Goal: Information Seeking & Learning: Check status

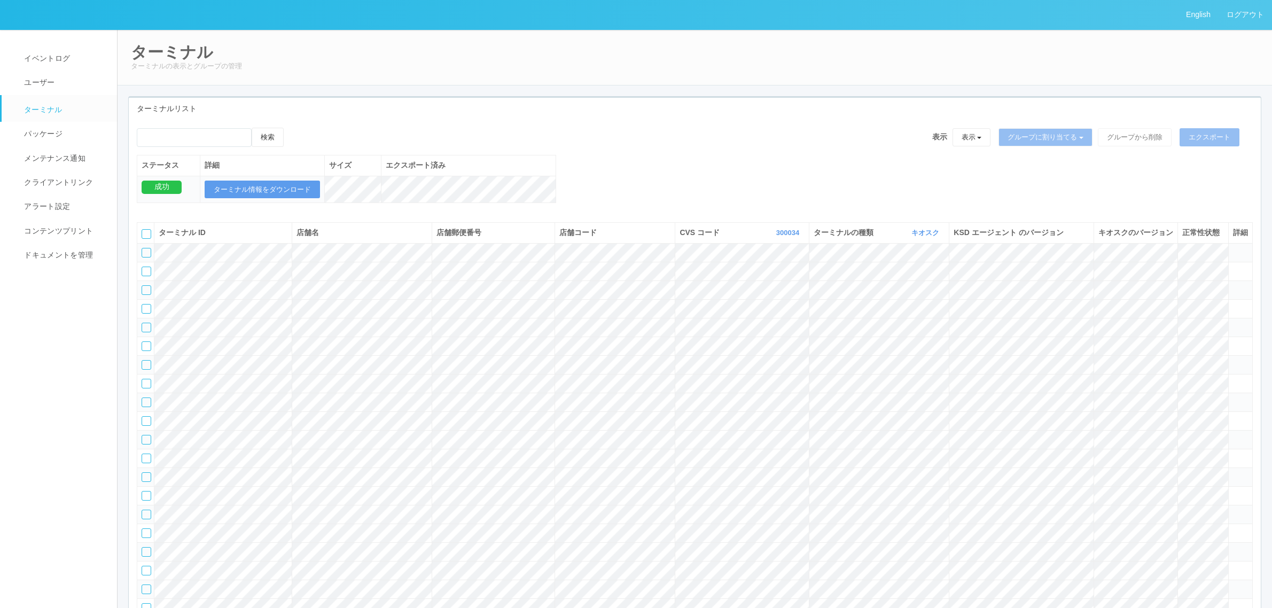
scroll to position [34, 0]
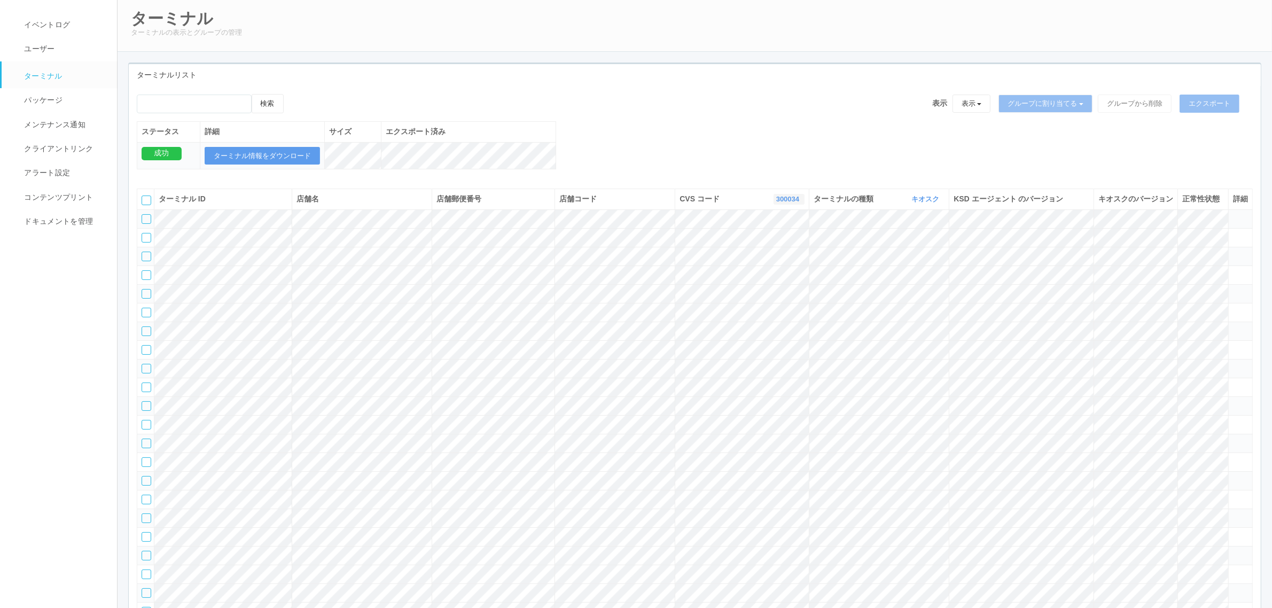
click at [790, 203] on link "300034" at bounding box center [789, 199] width 26 height 8
click at [778, 276] on link "300037" at bounding box center [762, 269] width 84 height 14
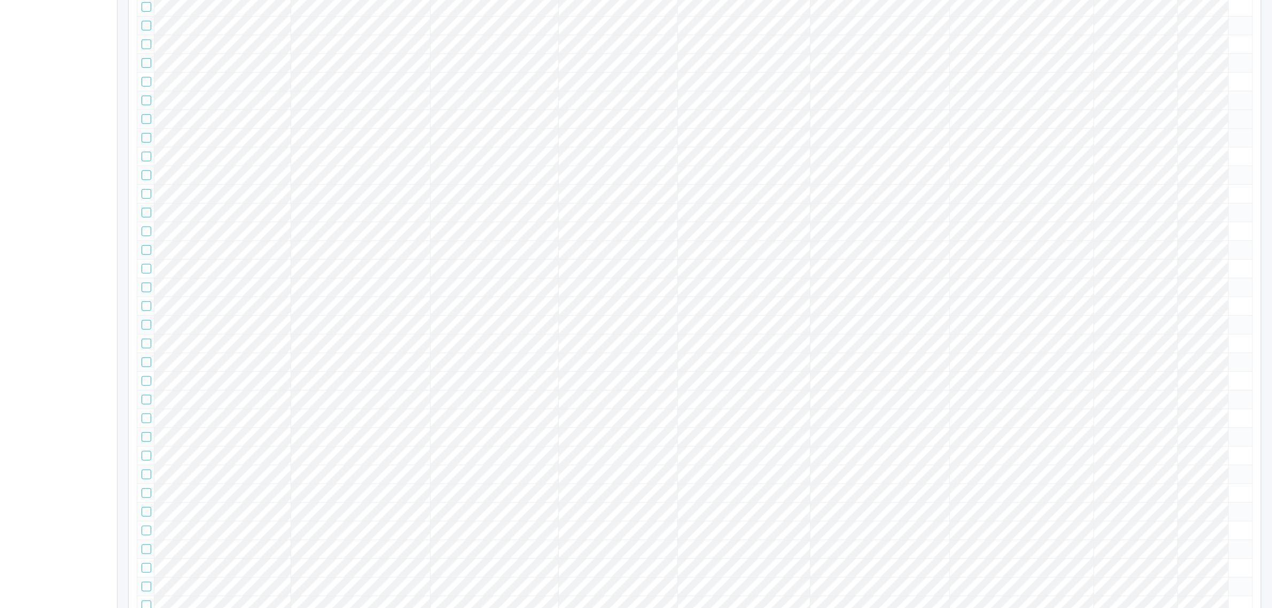
click at [1233, 114] on icon at bounding box center [1233, 114] width 0 height 0
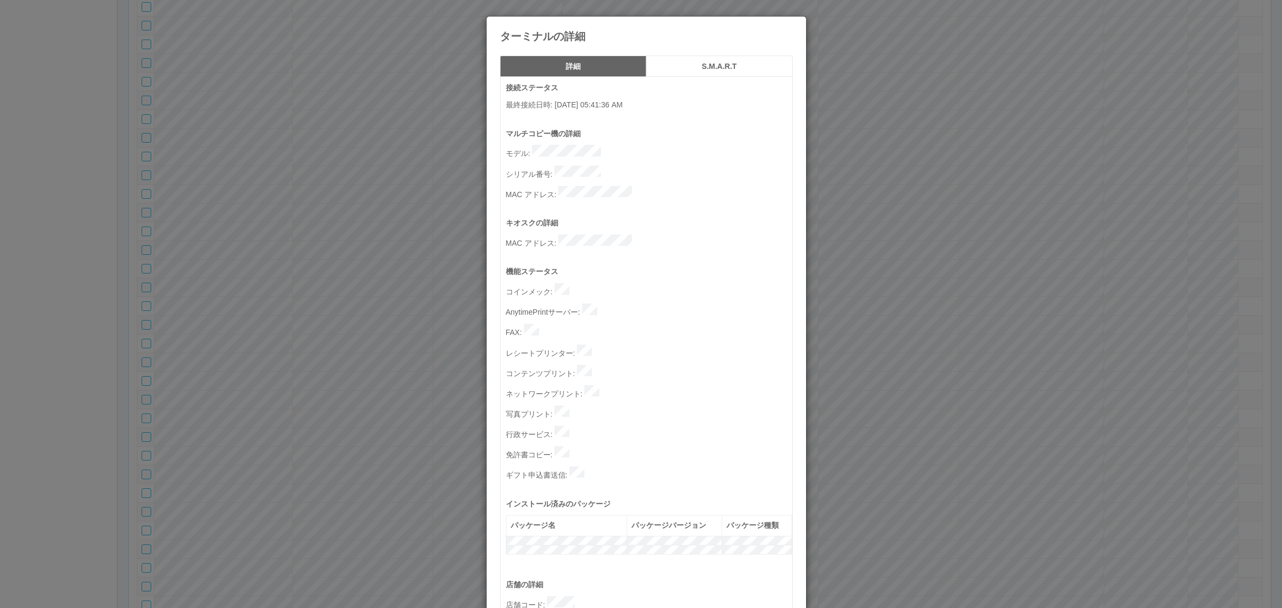
scroll to position [330, 0]
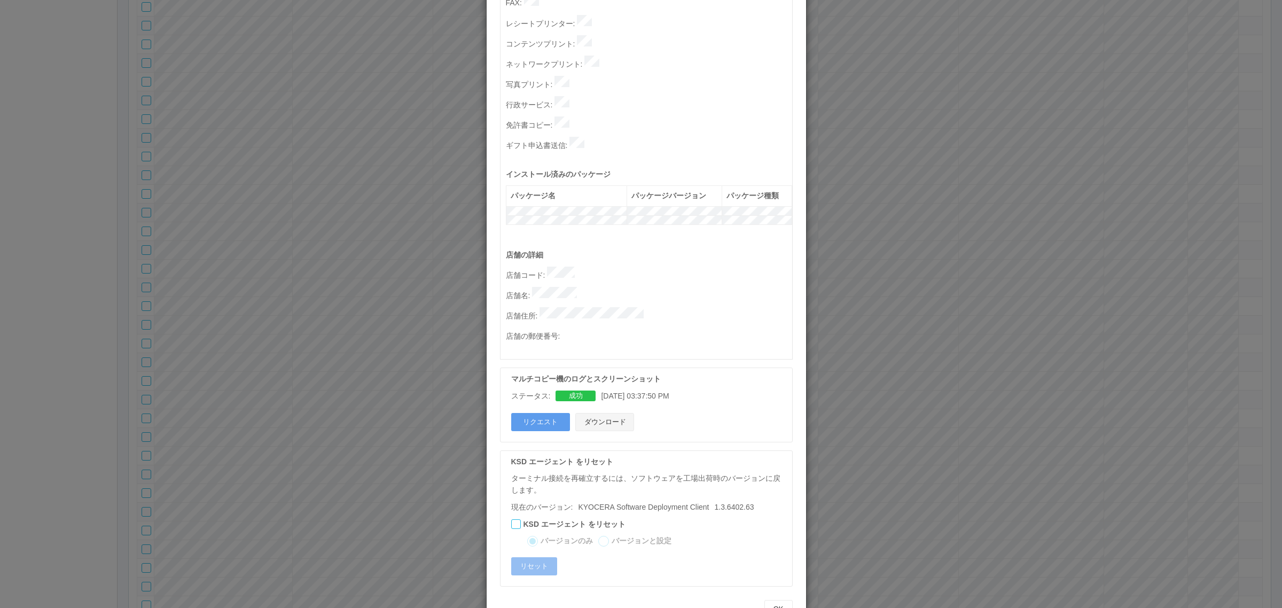
click at [610, 413] on button "ダウンロード" at bounding box center [604, 422] width 59 height 18
click at [542, 413] on button "リクエスト" at bounding box center [540, 422] width 59 height 18
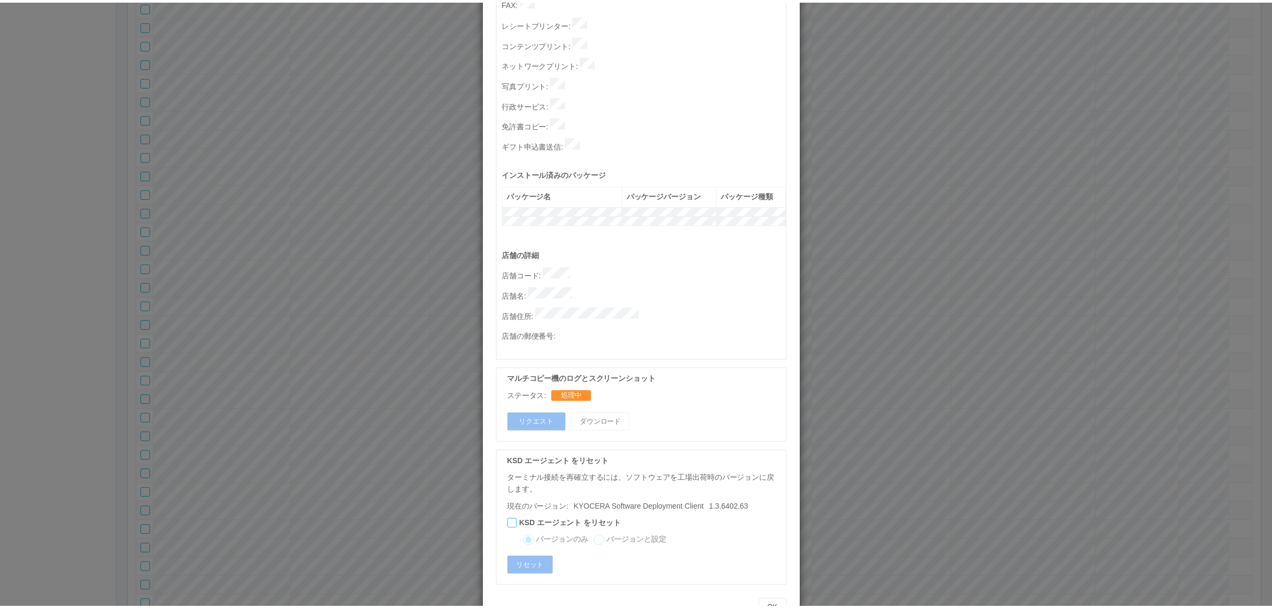
scroll to position [0, 0]
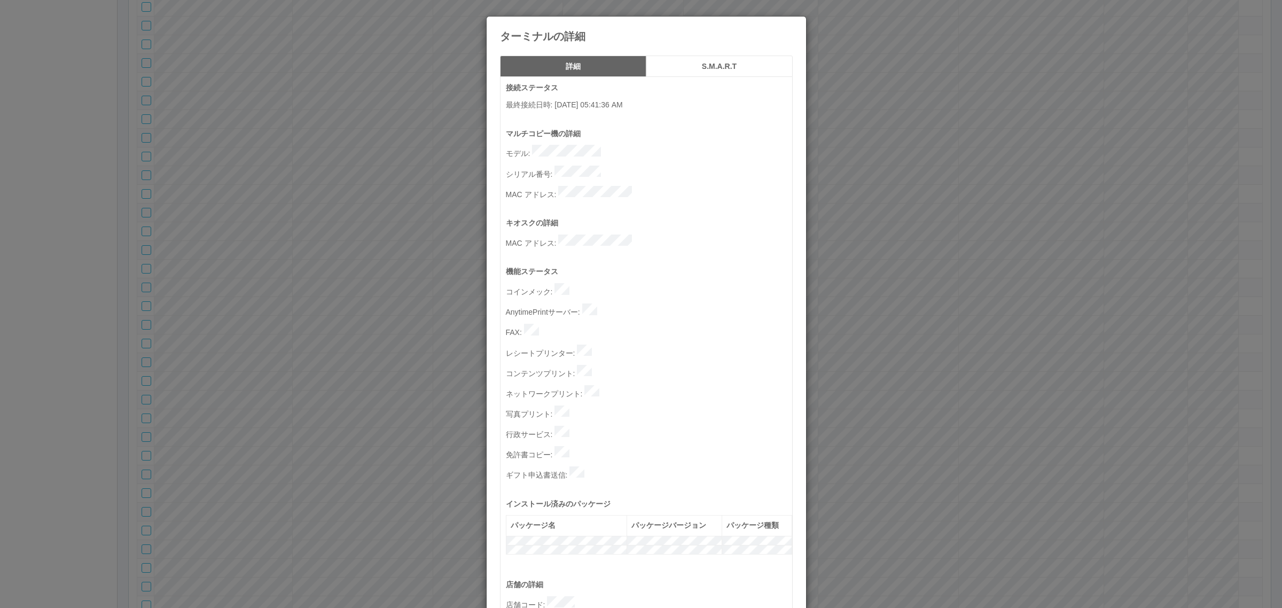
click at [119, 360] on div "ターミナルの詳細 詳細 S.M.A.R.T 接続ステータス 最終接続日時 : [DATE] 05:41:36 AM マルチコピー機の詳細 モデル : シリアル…" at bounding box center [641, 304] width 1282 height 608
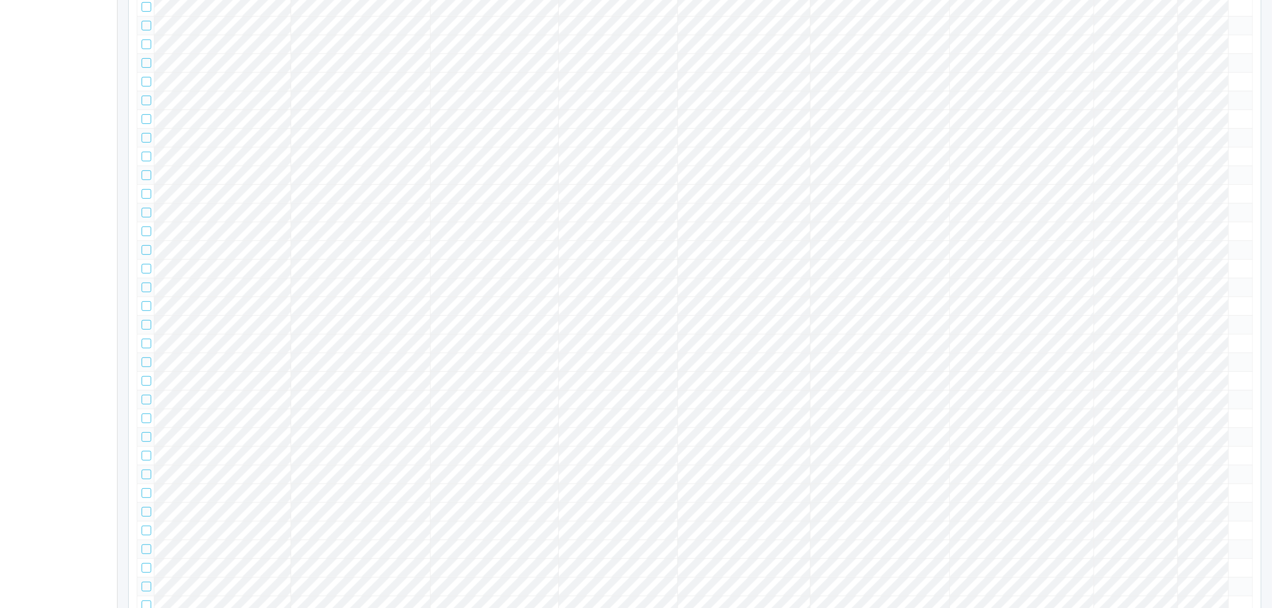
click at [326, 128] on tr at bounding box center [695, 119] width 1116 height 19
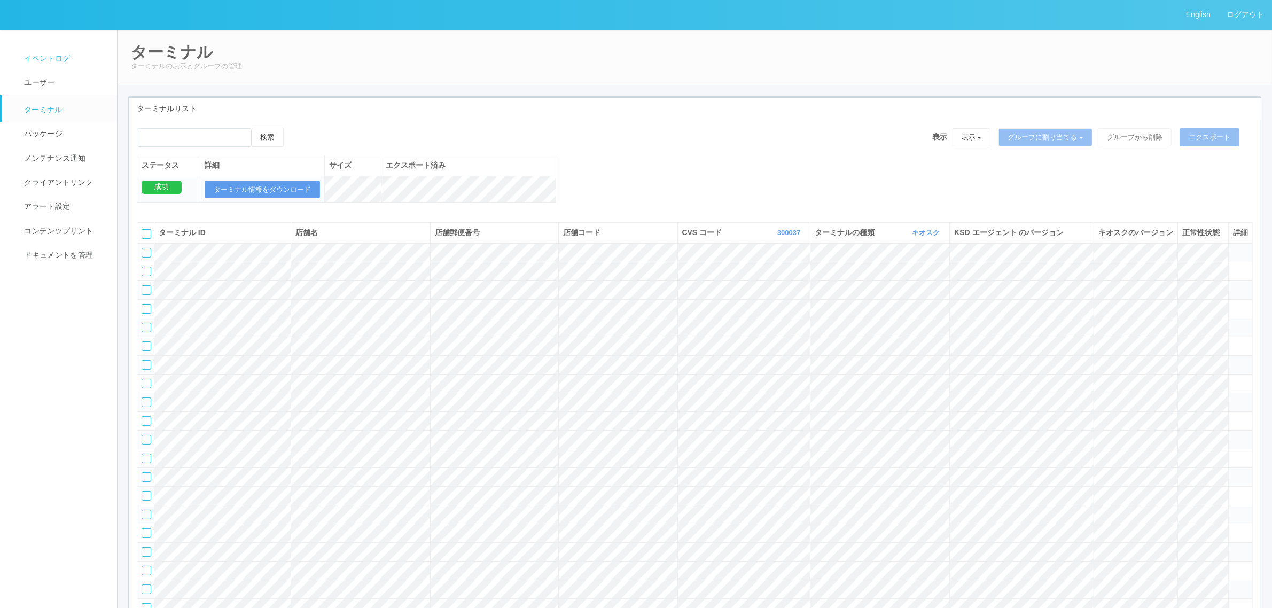
click at [72, 51] on link "イベントログ" at bounding box center [64, 58] width 125 height 24
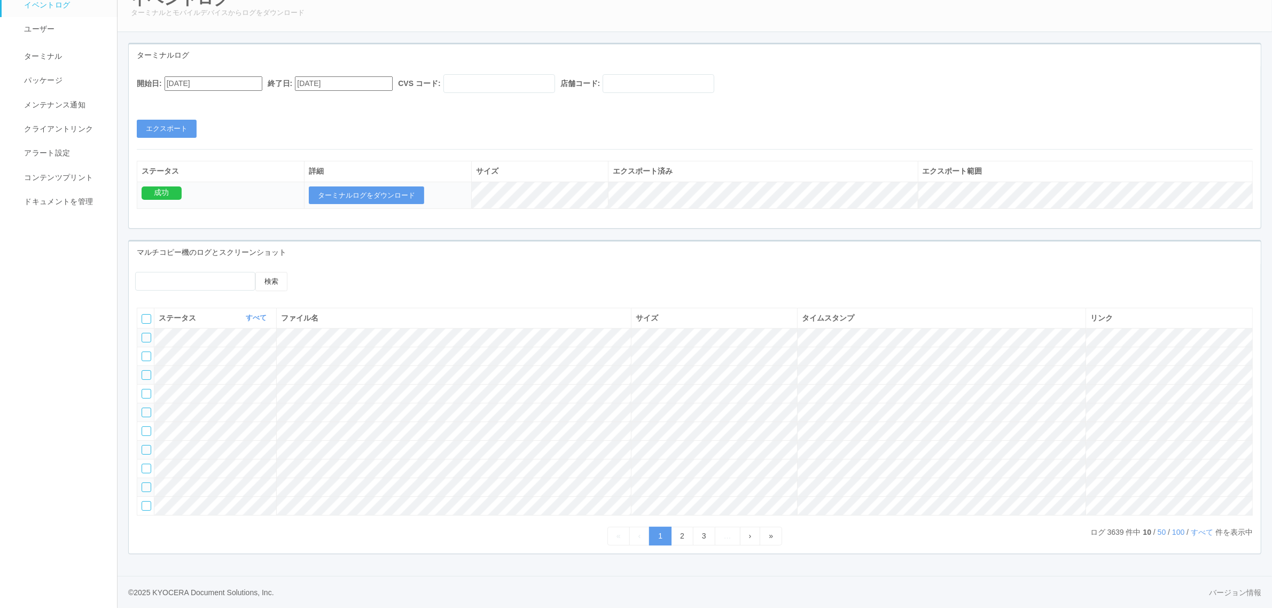
scroll to position [94, 0]
click at [1158, 531] on link "50" at bounding box center [1162, 532] width 9 height 9
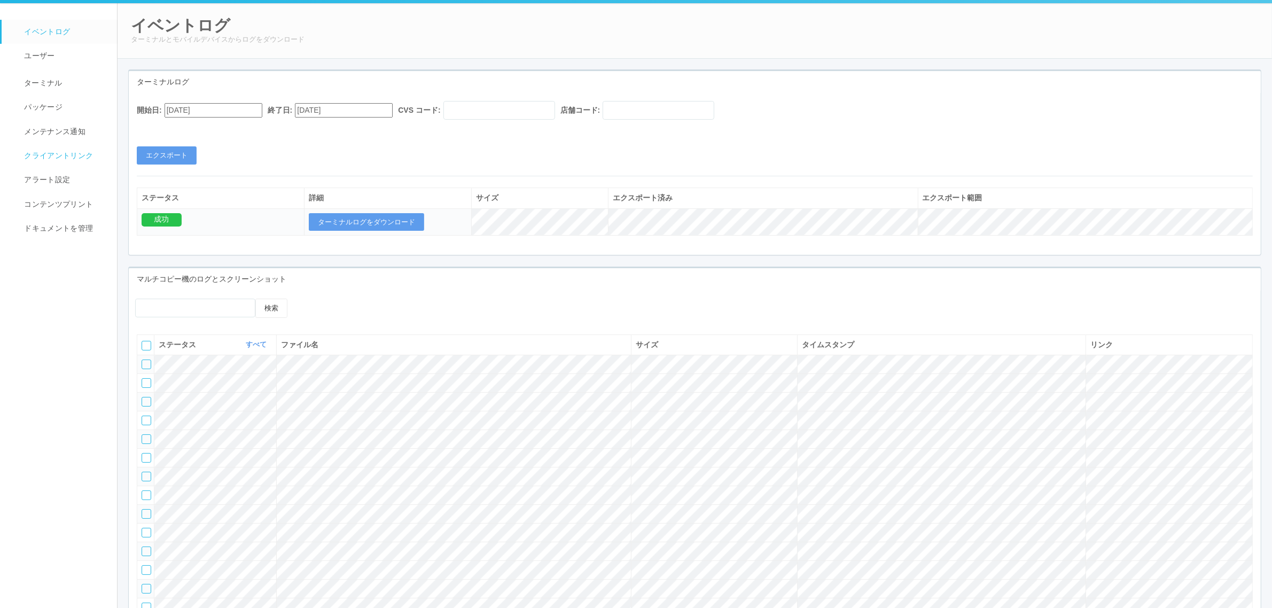
scroll to position [0, 0]
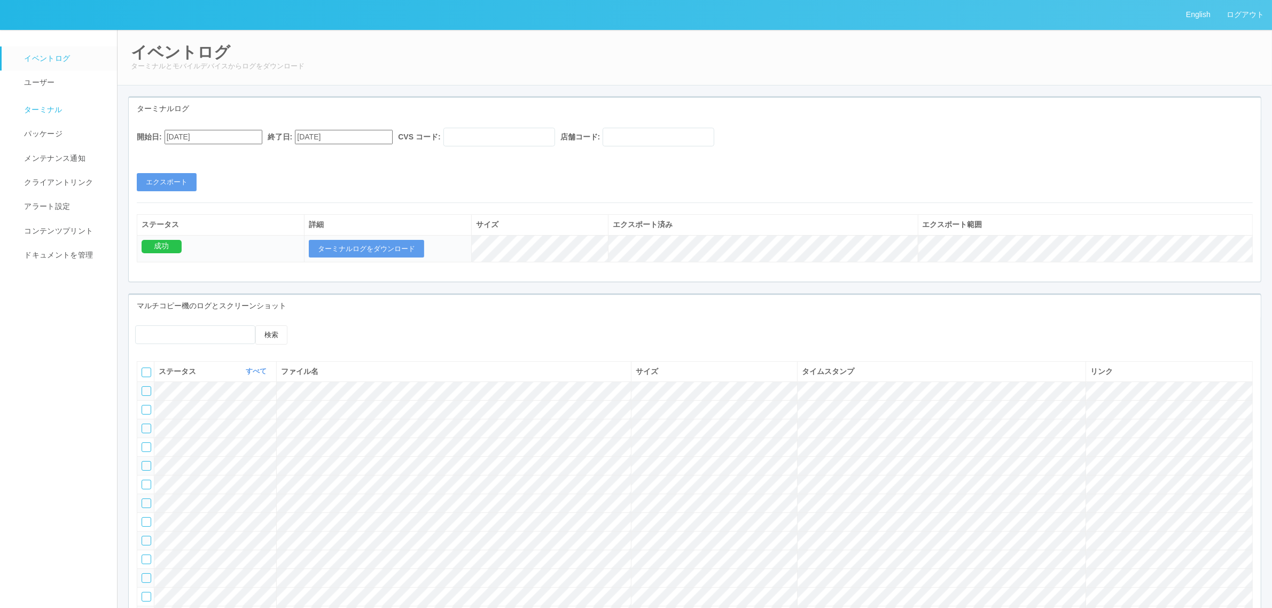
click at [62, 114] on link "ターミナル" at bounding box center [64, 108] width 125 height 27
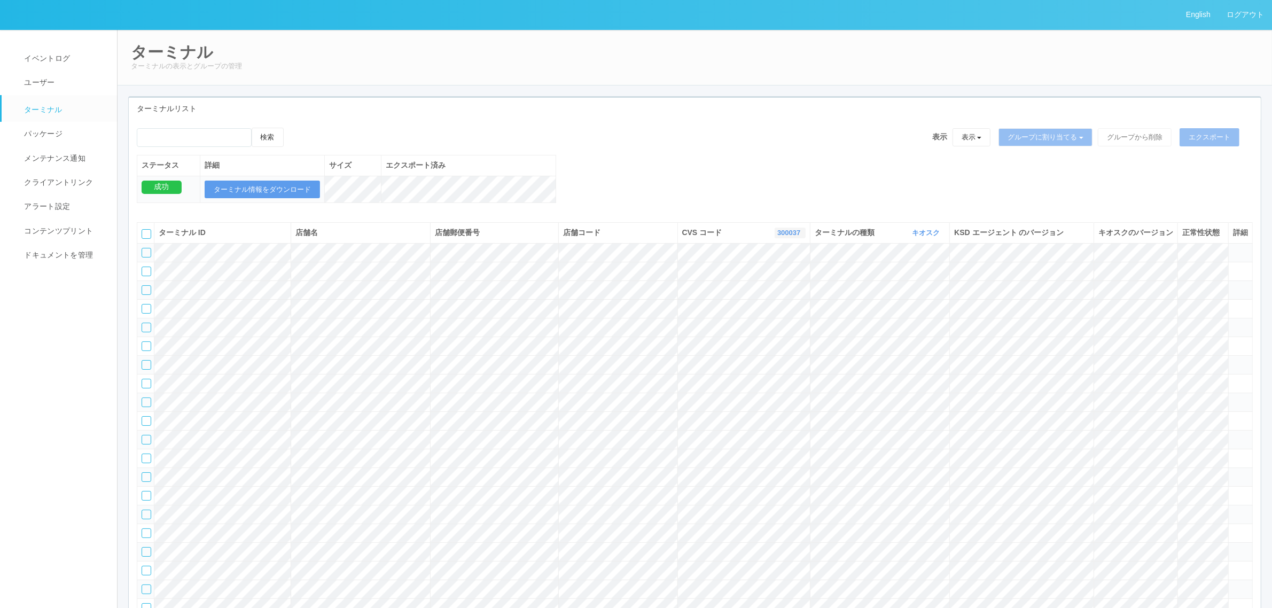
click at [780, 237] on link "300037" at bounding box center [790, 233] width 26 height 8
click at [785, 299] on link "115110" at bounding box center [763, 292] width 84 height 14
click at [588, 184] on div "検索 表示 表示 すべてのターミナル 未割り当てのターミナル グループを追加 グループ名を編集 アーカイブ済みのターミナル グループに割り当てる グループを追…" at bounding box center [695, 171] width 1132 height 87
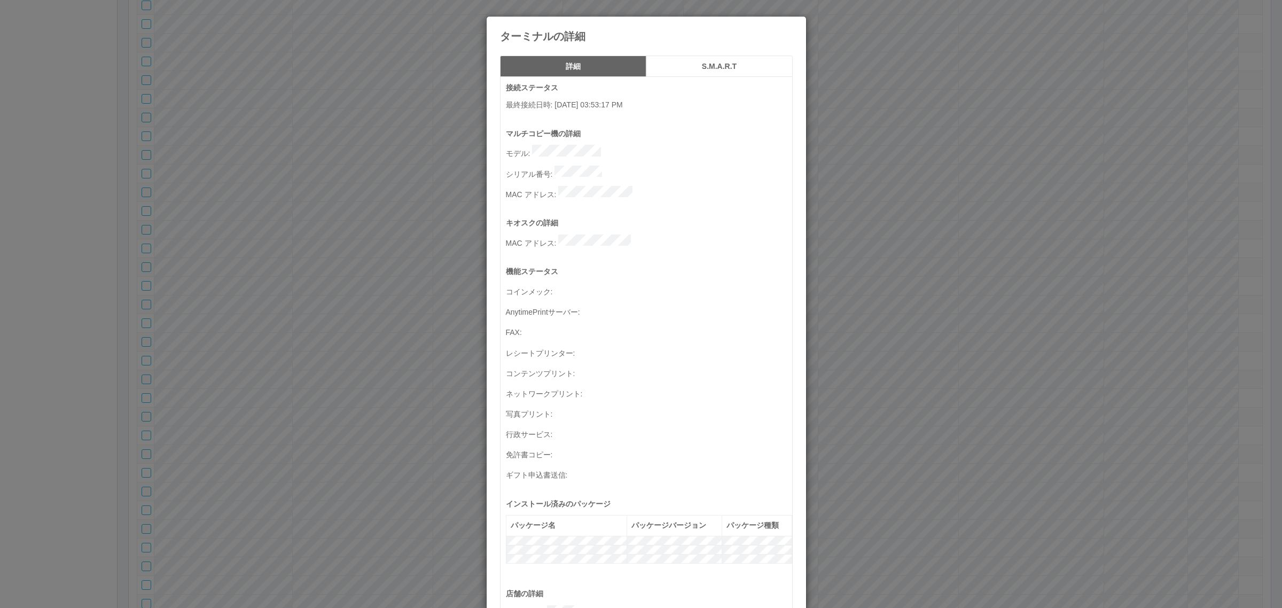
scroll to position [350, 0]
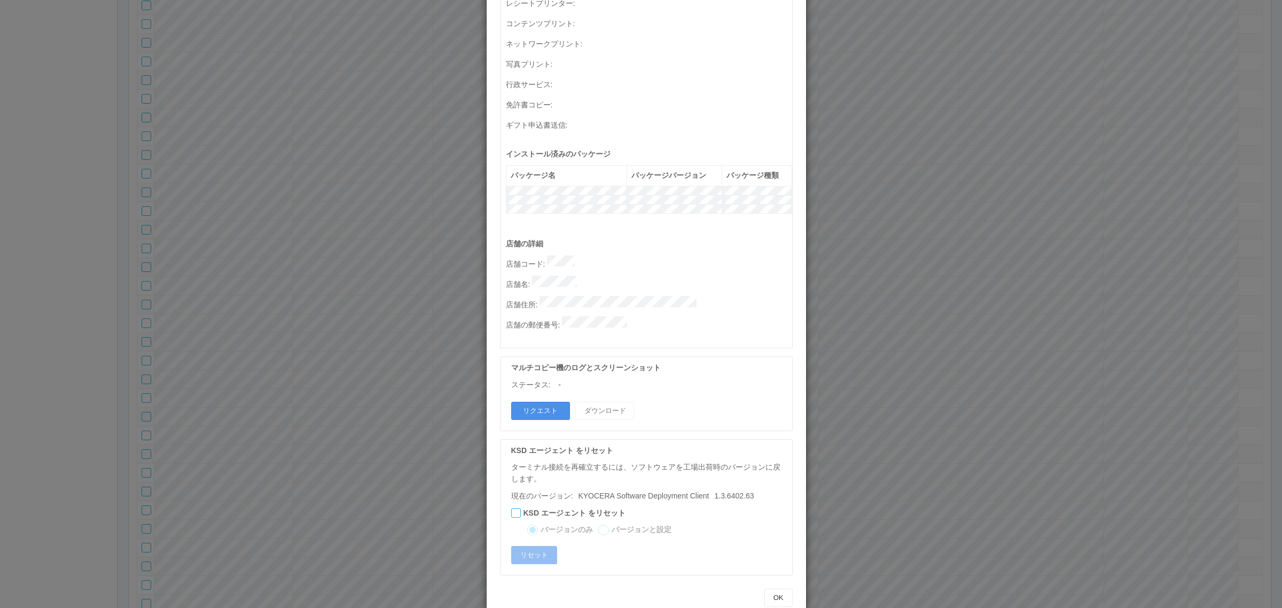
click at [535, 402] on button "リクエスト" at bounding box center [540, 411] width 59 height 18
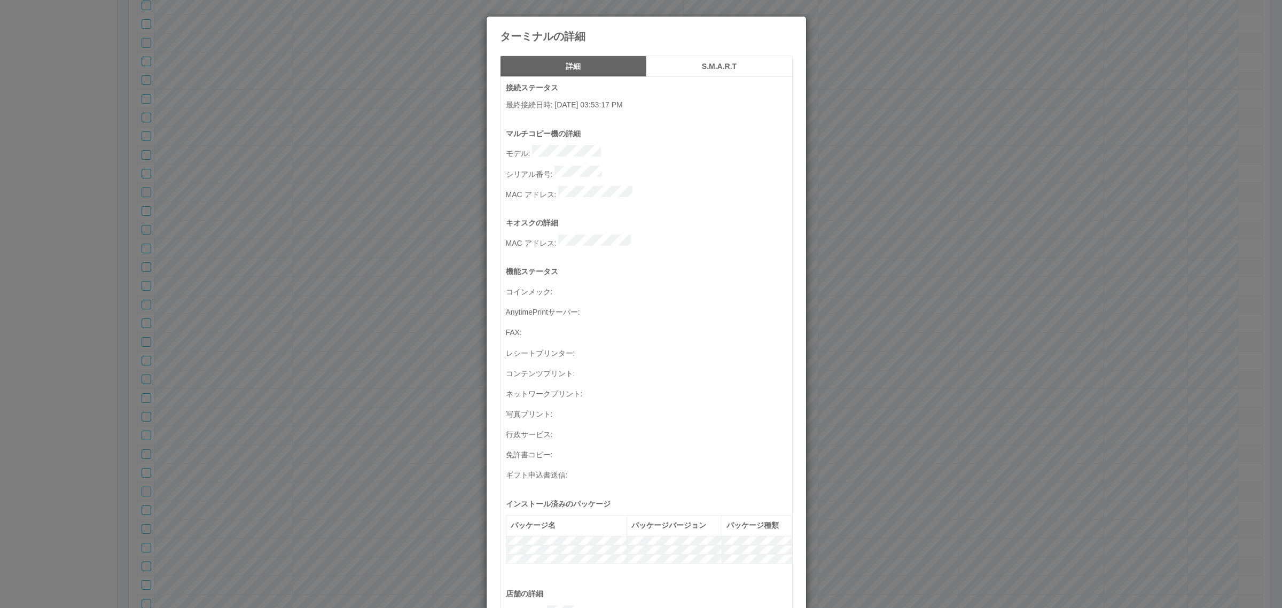
click at [700, 63] on h5 "S.M.A.R.T" at bounding box center [719, 67] width 139 height 8
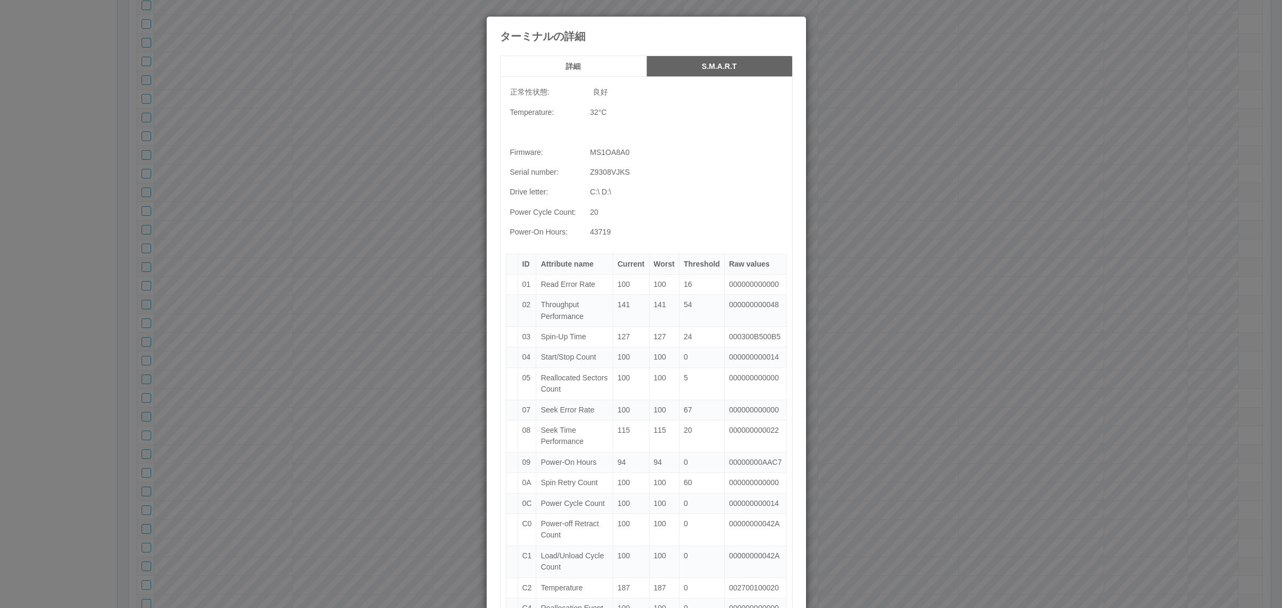
click at [597, 59] on button "詳細" at bounding box center [573, 66] width 146 height 21
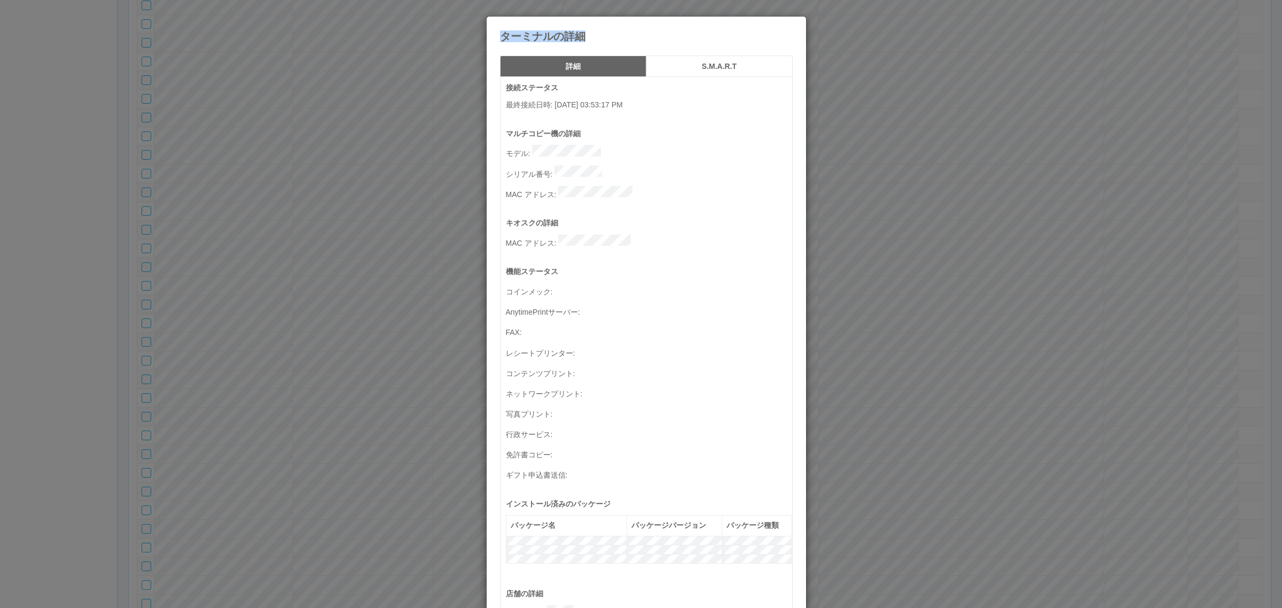
click at [788, 28] on div "ターミナルの詳細" at bounding box center [647, 30] width 320 height 26
click at [793, 25] on icon at bounding box center [793, 25] width 0 height 0
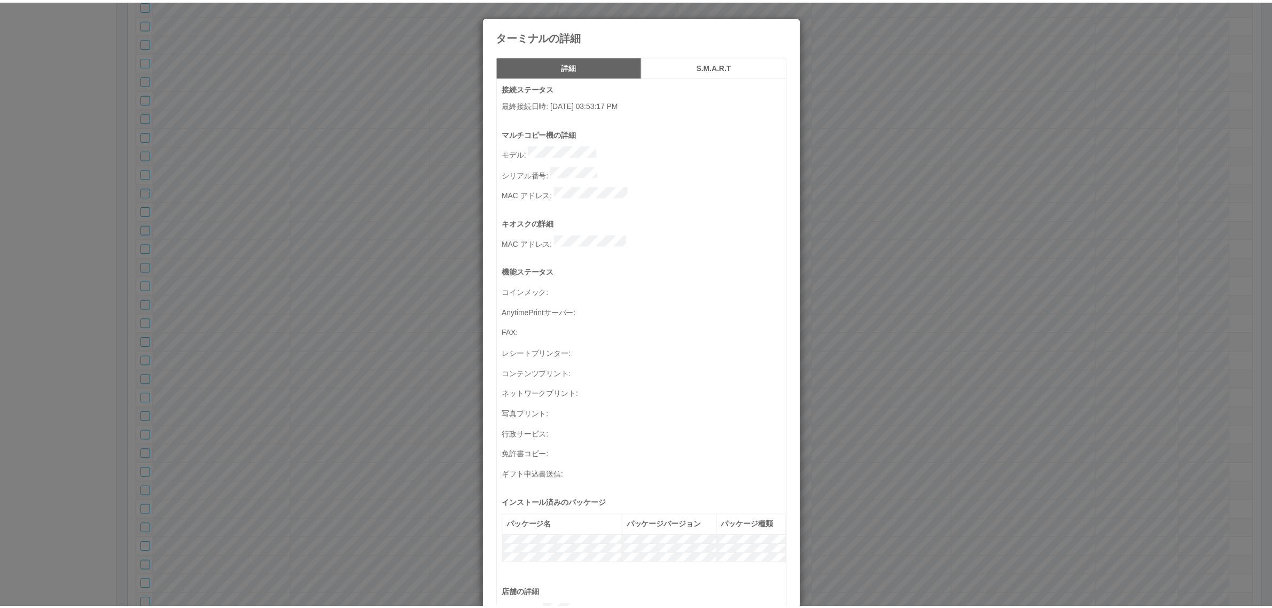
scroll to position [350, 0]
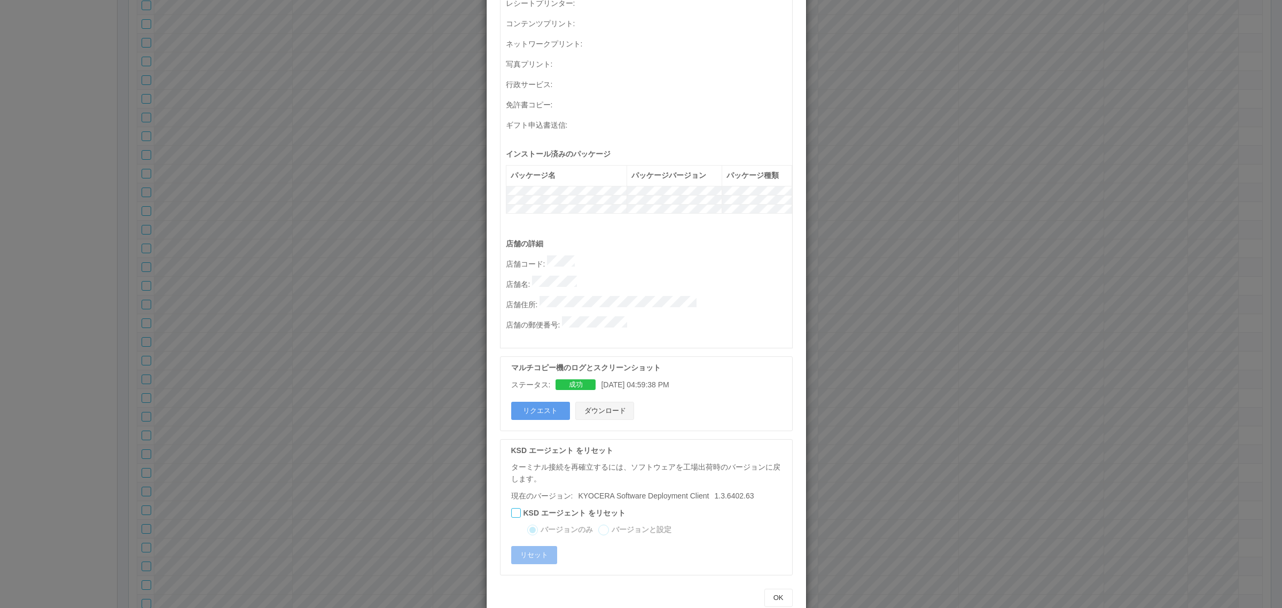
click at [604, 402] on button "ダウンロード" at bounding box center [604, 411] width 59 height 18
click at [839, 451] on div "ターミナルの詳細 詳細 S.M.A.R.T 接続ステータス 最終接続日時 : [DATE] 03:53:17 PM マルチコピー機の詳細 モデル : シリアル…" at bounding box center [641, 304] width 1282 height 608
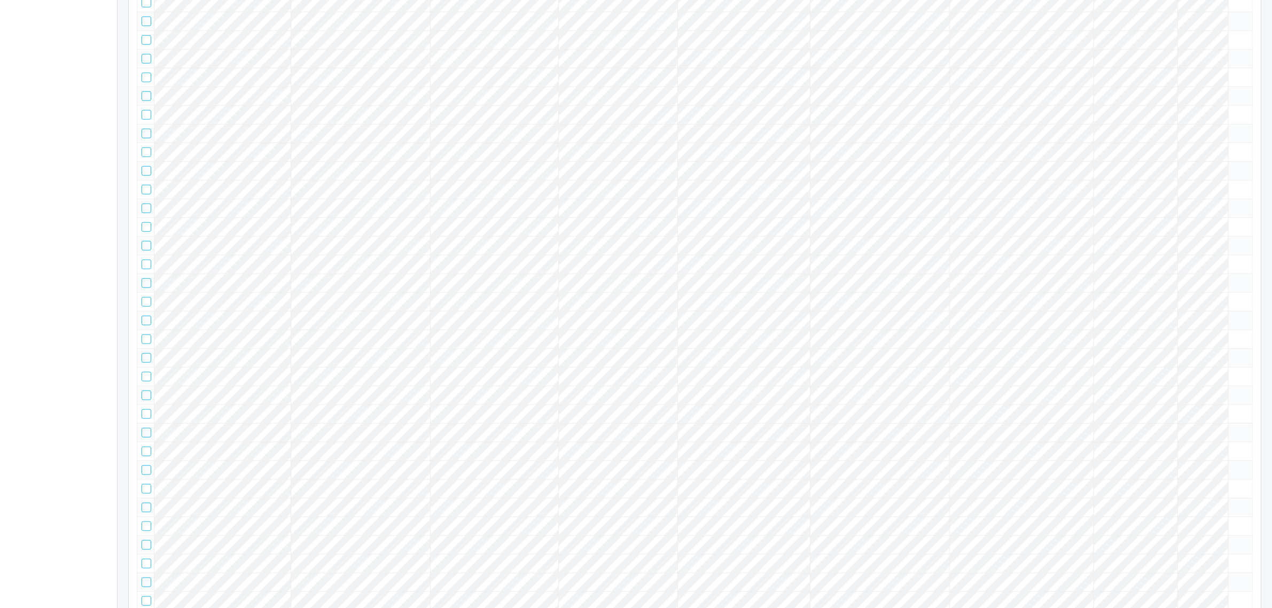
scroll to position [10976, 0]
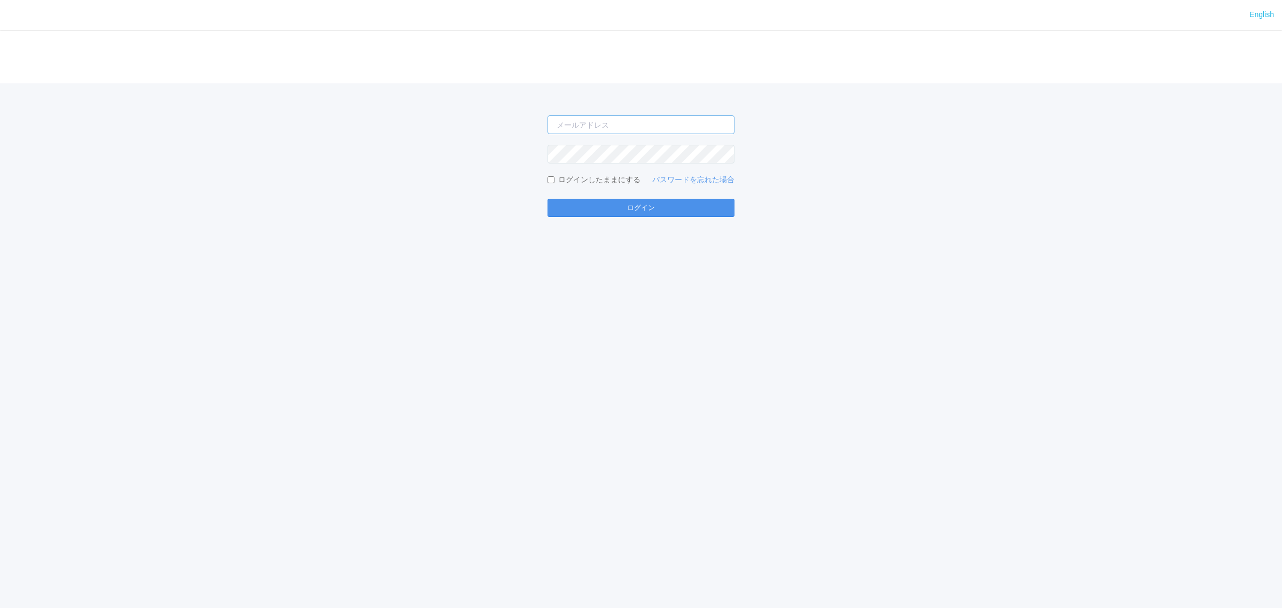
type input "[PERSON_NAME][EMAIL_ADDRESS][DOMAIN_NAME]"
click at [671, 203] on button "ログイン" at bounding box center [641, 208] width 187 height 18
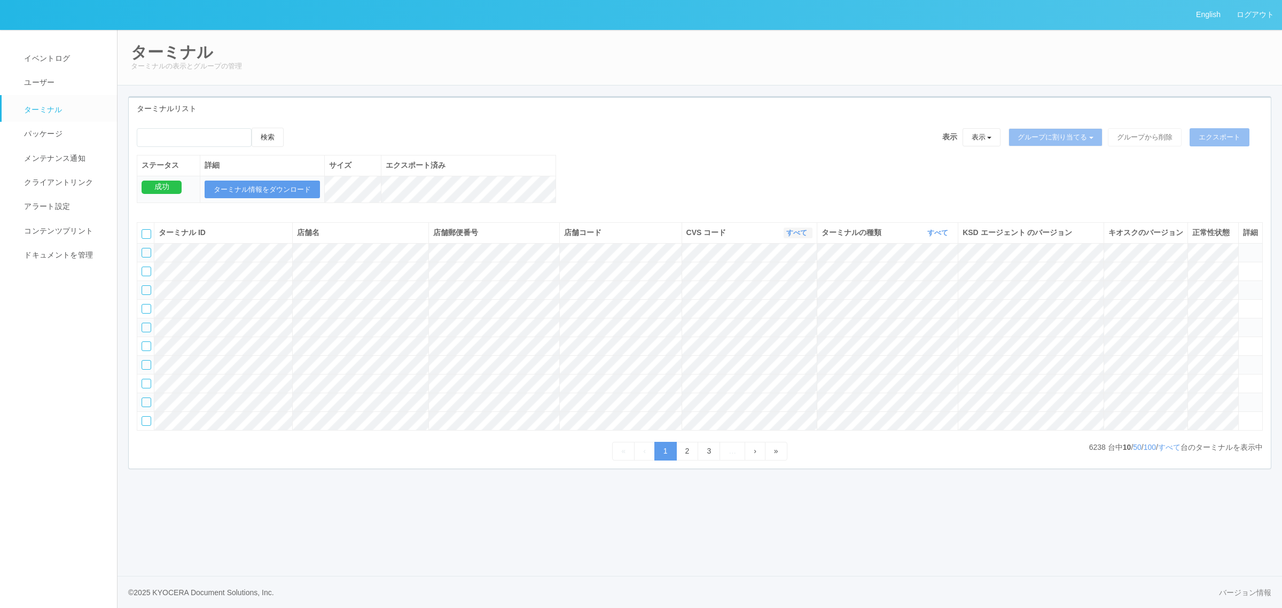
click at [795, 237] on link "すべて" at bounding box center [799, 233] width 24 height 8
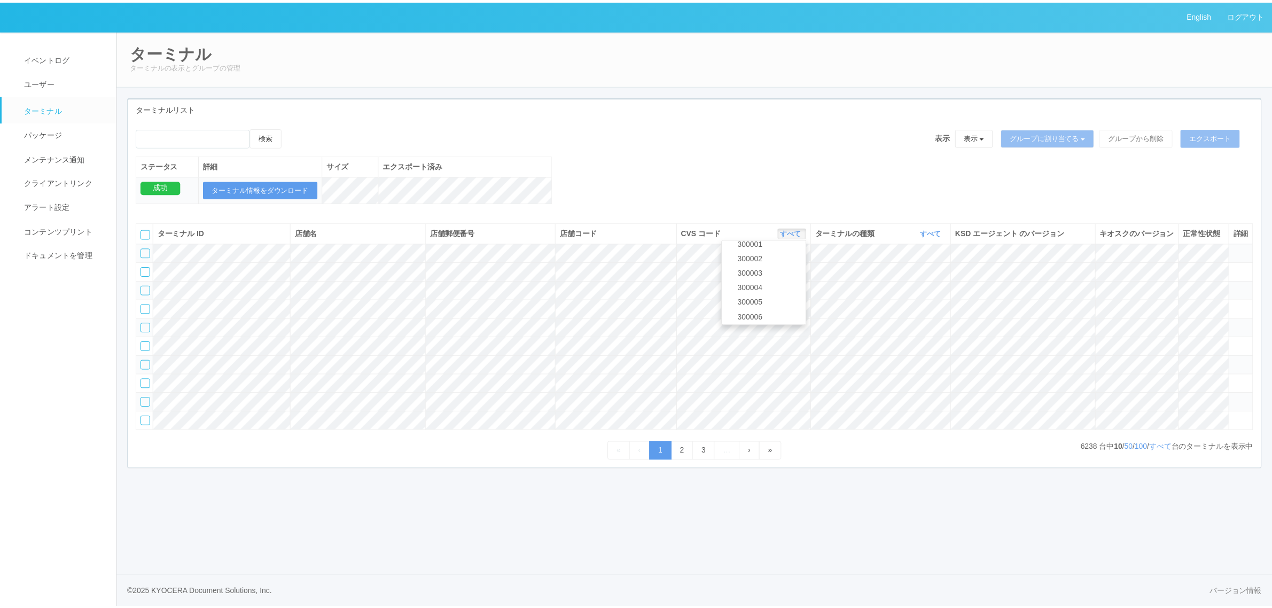
scroll to position [52, 0]
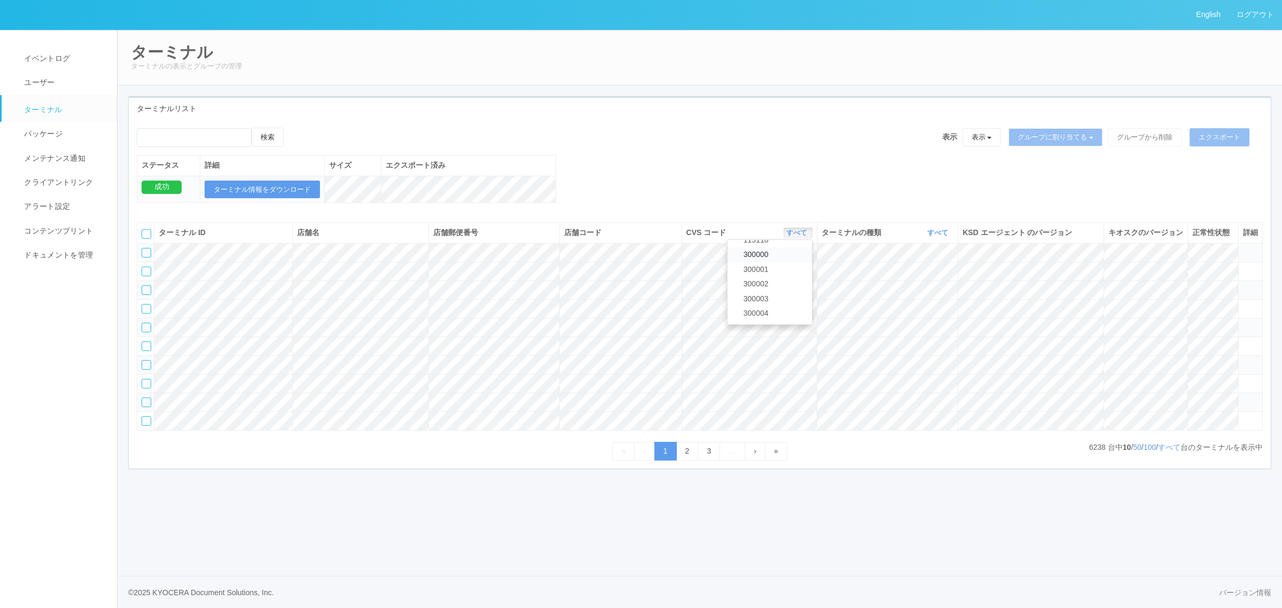
click at [778, 262] on link "300000" at bounding box center [770, 254] width 84 height 14
click at [930, 237] on link "すべて" at bounding box center [940, 233] width 24 height 8
click at [922, 285] on link "キオスク" at bounding box center [911, 277] width 84 height 14
click at [1167, 451] on link "すべて" at bounding box center [1169, 447] width 22 height 9
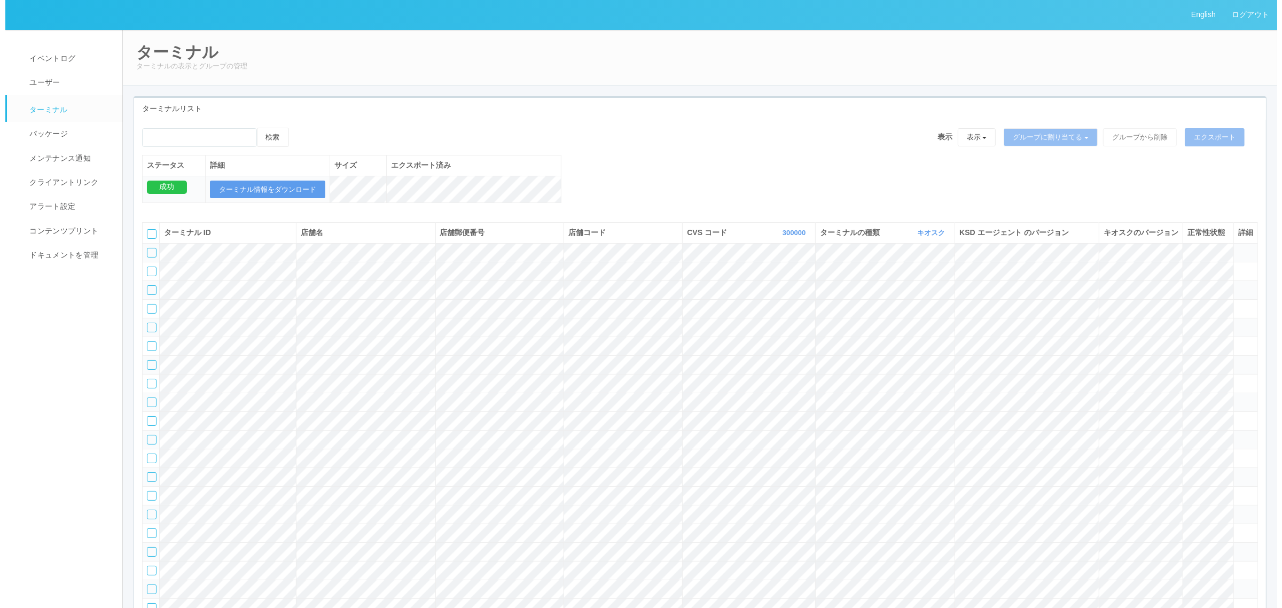
scroll to position [1325, 0]
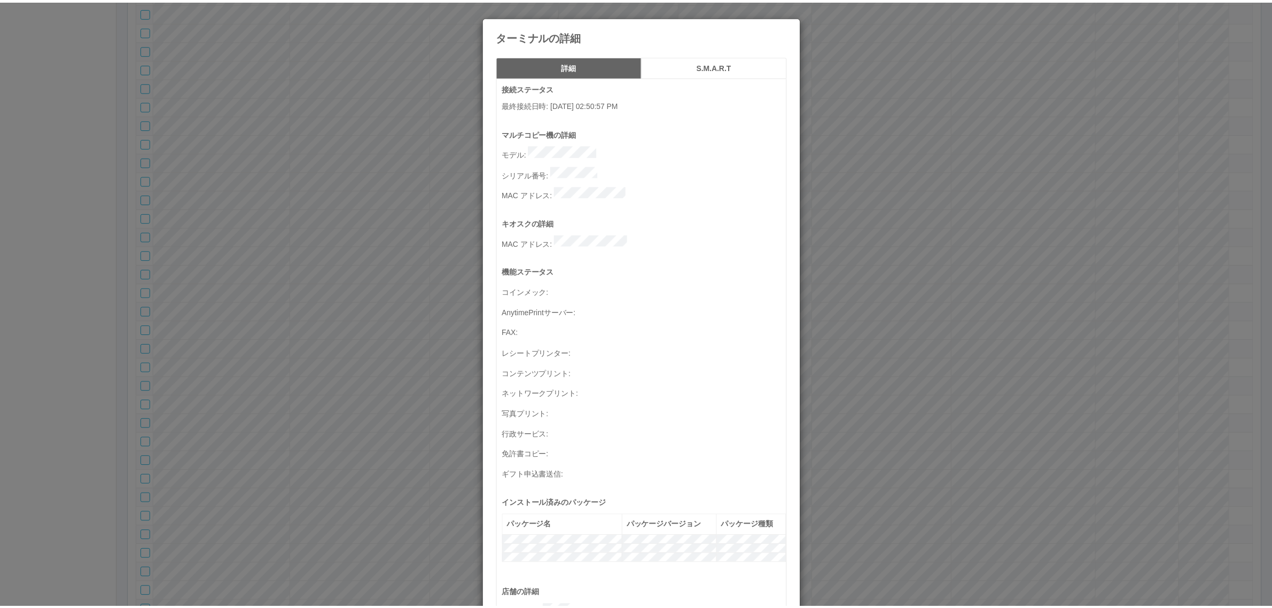
scroll to position [350, 0]
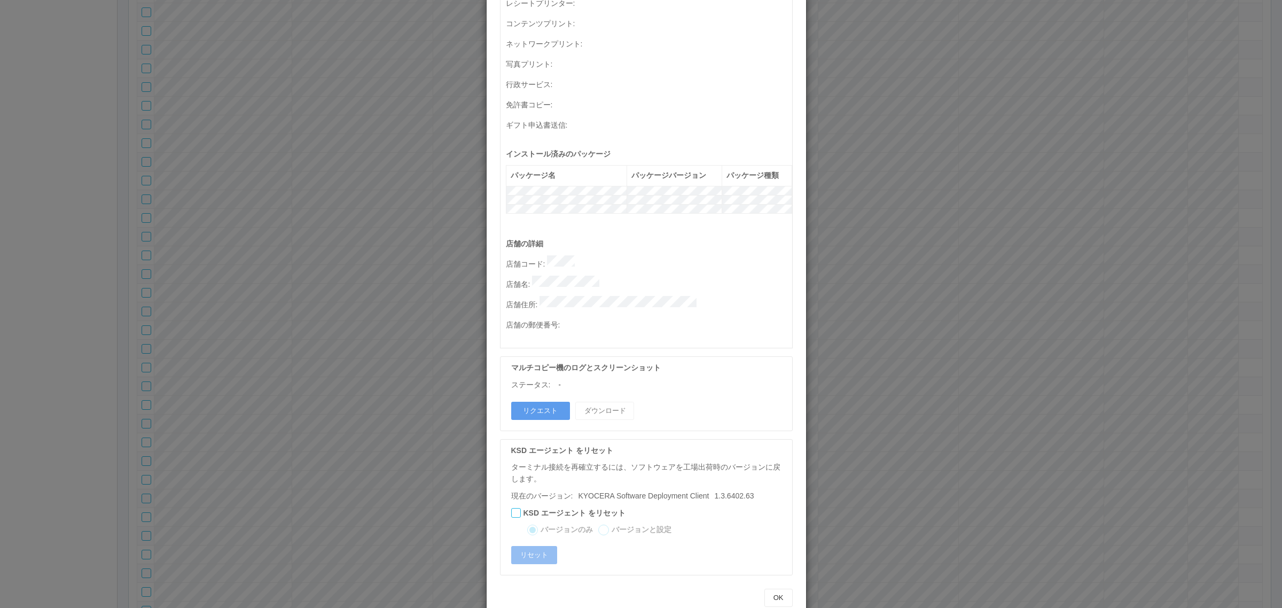
click at [870, 375] on div "ターミナルの詳細 詳細 S.M.A.R.T 接続ステータス 最終接続日時 : 10/02/2025 02:50:57 PM マルチコピー機の詳細 モデル : …" at bounding box center [641, 304] width 1282 height 608
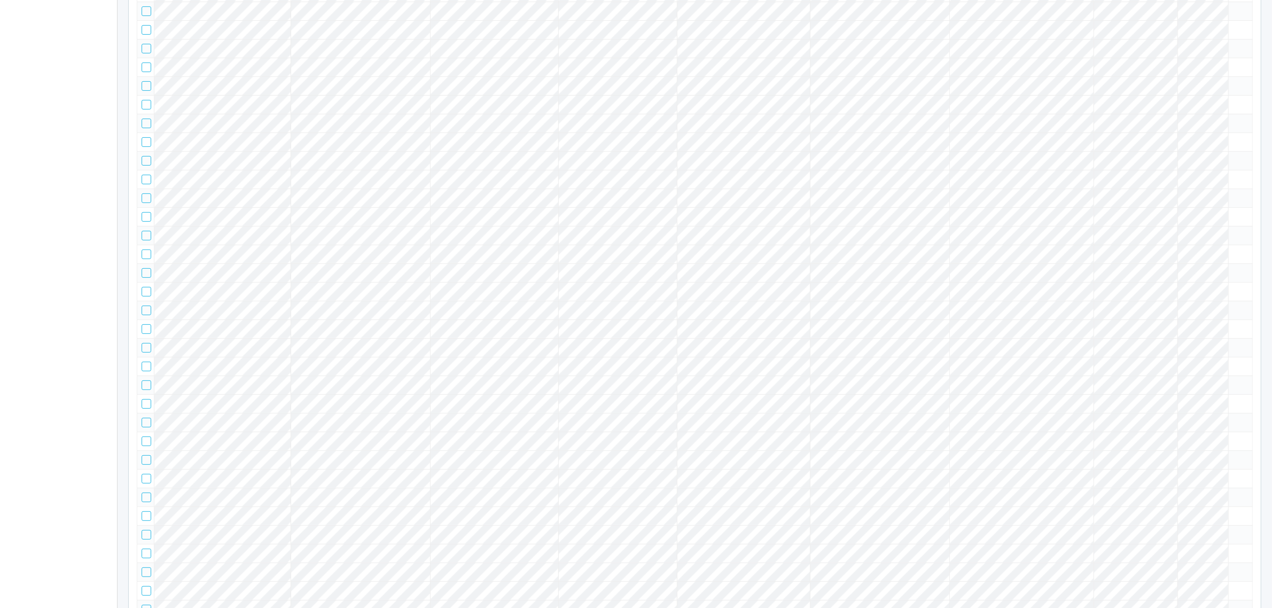
scroll to position [0, 0]
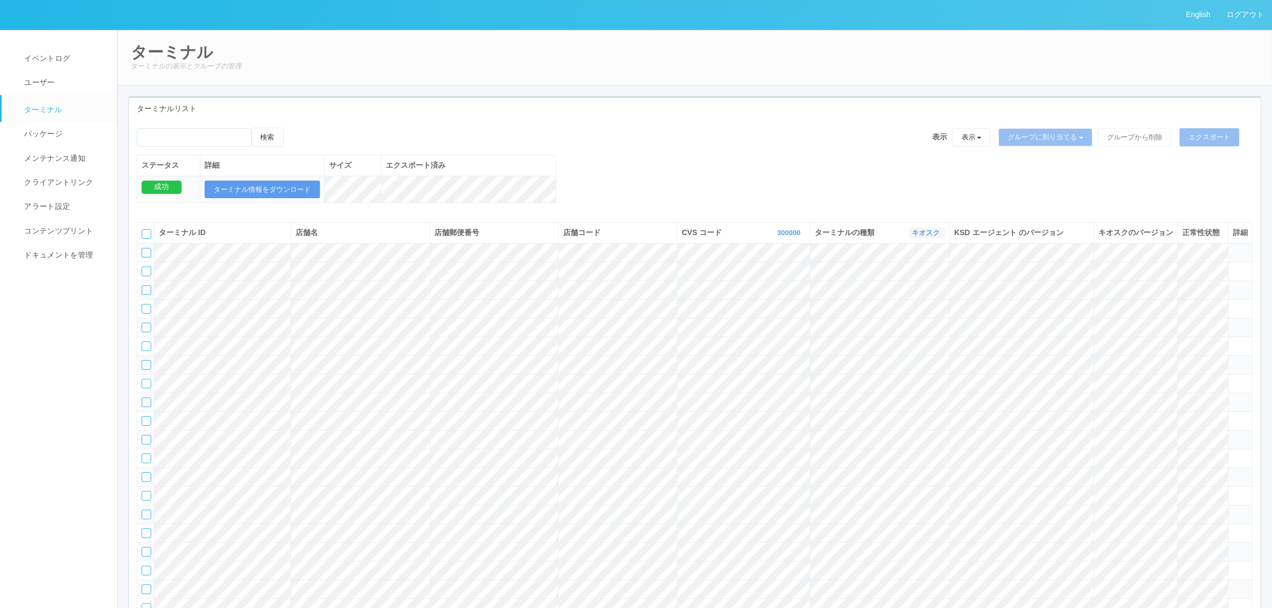
click at [928, 237] on link "キオスク" at bounding box center [927, 233] width 30 height 8
click at [914, 270] on link "すべて" at bounding box center [902, 262] width 84 height 14
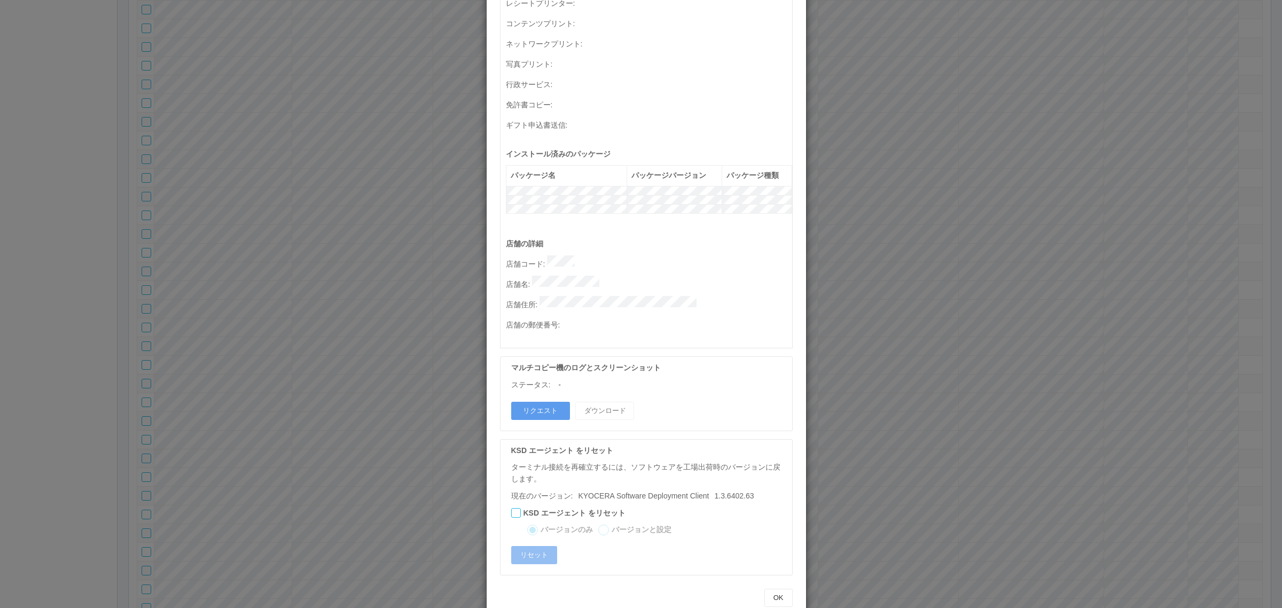
scroll to position [0, 0]
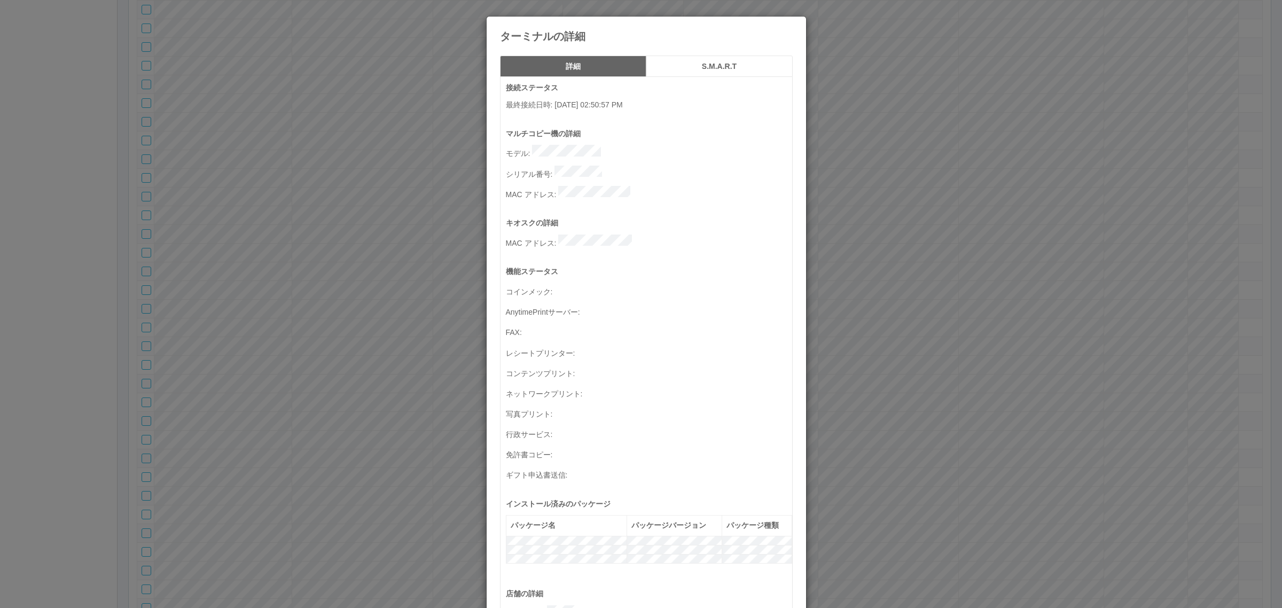
click at [684, 65] on h5 "S.M.A.R.T" at bounding box center [719, 67] width 139 height 8
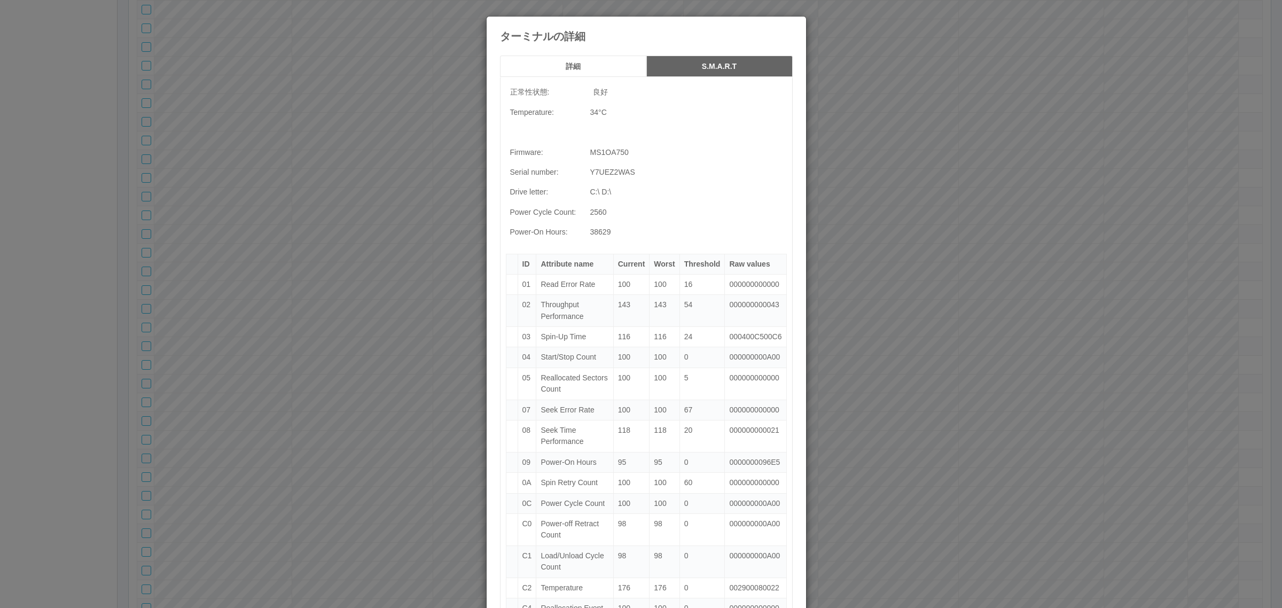
click at [575, 63] on h5 "詳細" at bounding box center [573, 67] width 139 height 8
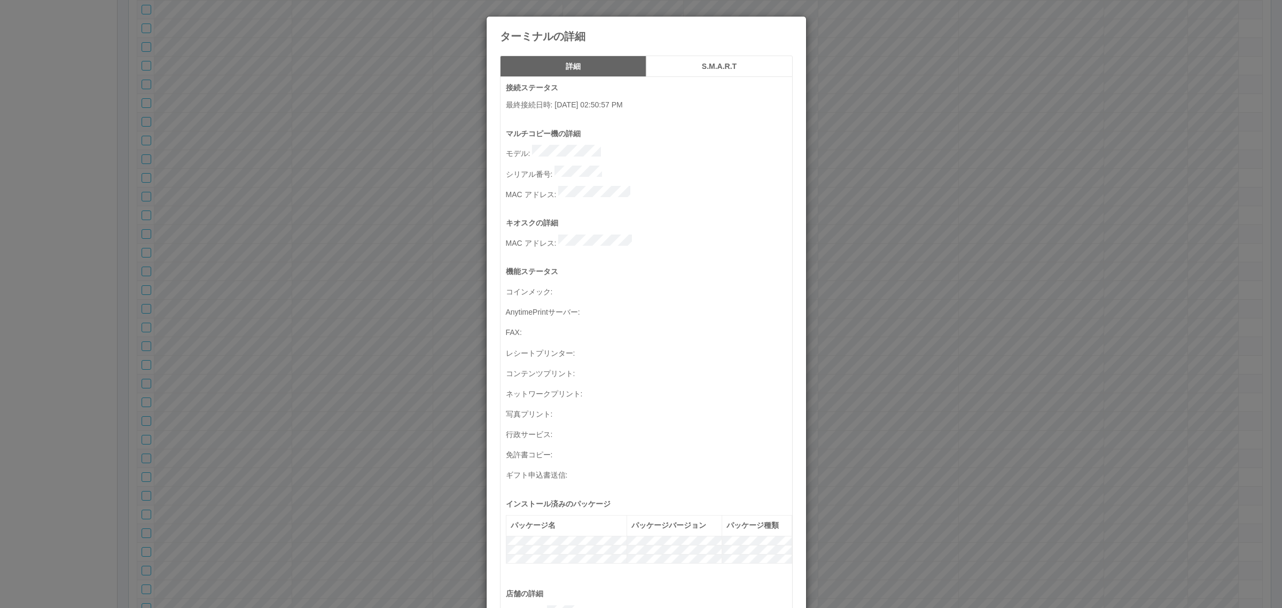
scroll to position [350, 0]
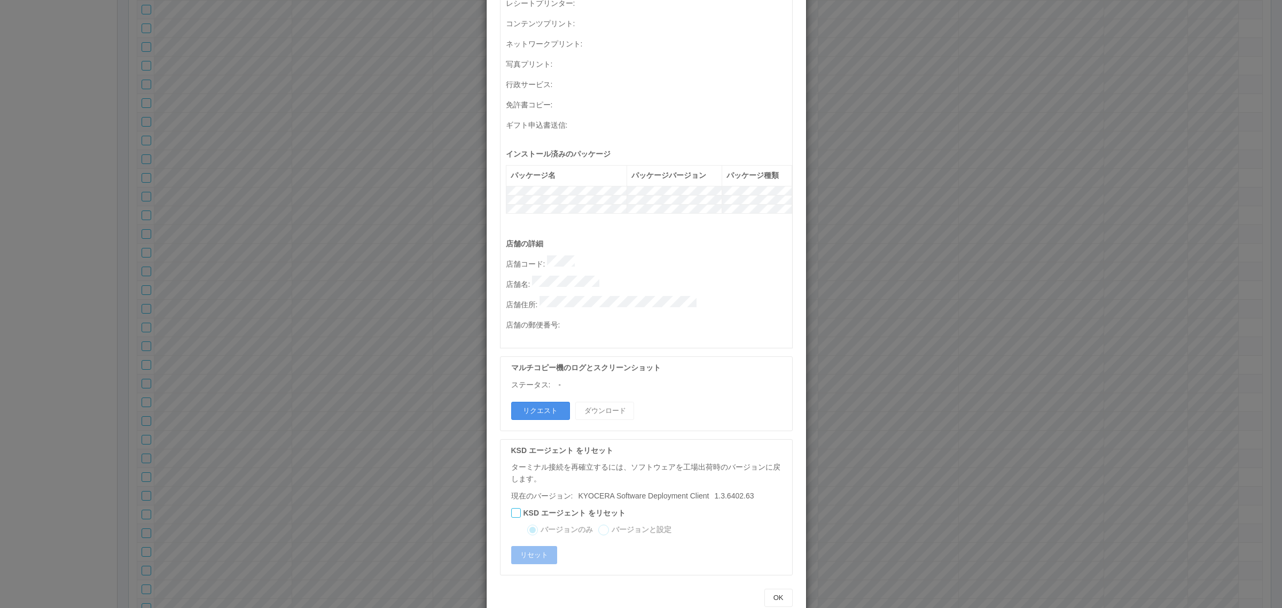
click at [546, 402] on button "リクエスト" at bounding box center [540, 411] width 59 height 18
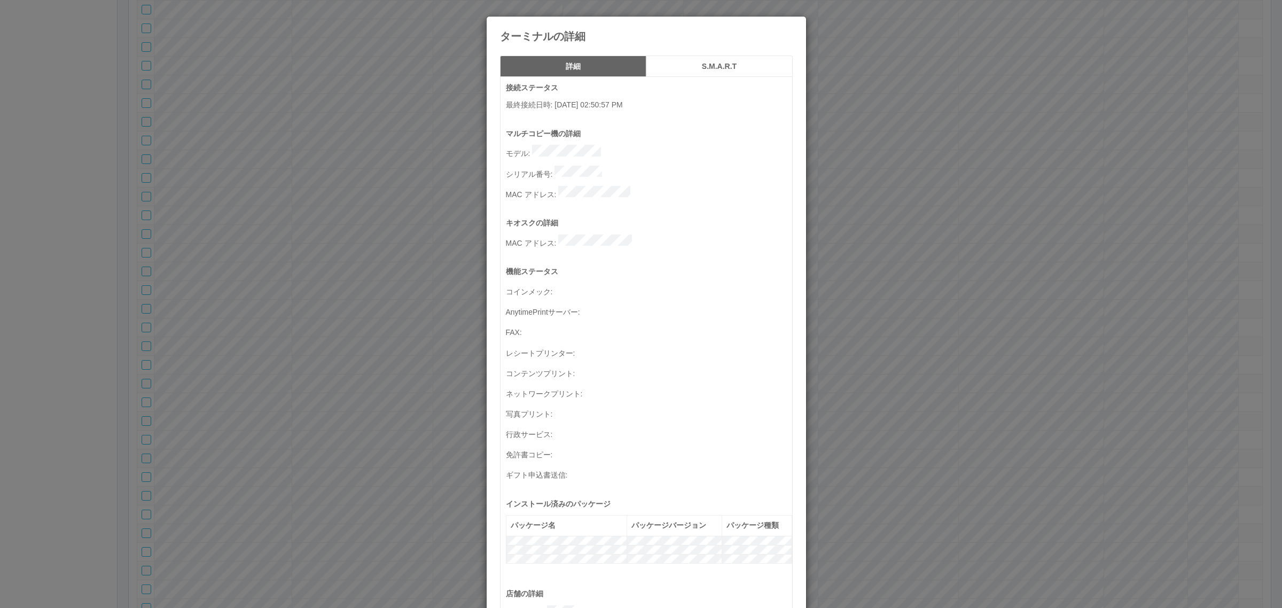
drag, startPoint x: 979, startPoint y: 399, endPoint x: 974, endPoint y: 393, distance: 7.6
click at [978, 397] on div "ターミナルの詳細 詳細 S.M.A.R.T 接続ステータス 最終接続日時 : 10/02/2025 02:50:57 PM マルチコピー機の詳細 モデル : …" at bounding box center [641, 304] width 1282 height 608
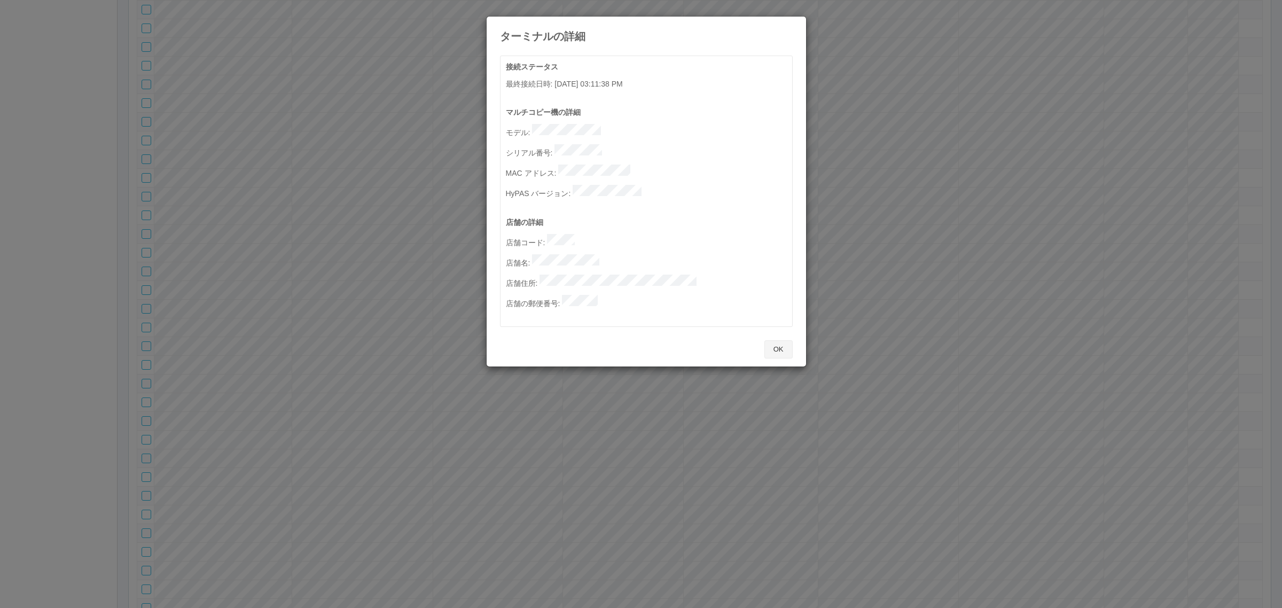
click at [786, 340] on button "OK" at bounding box center [779, 349] width 28 height 18
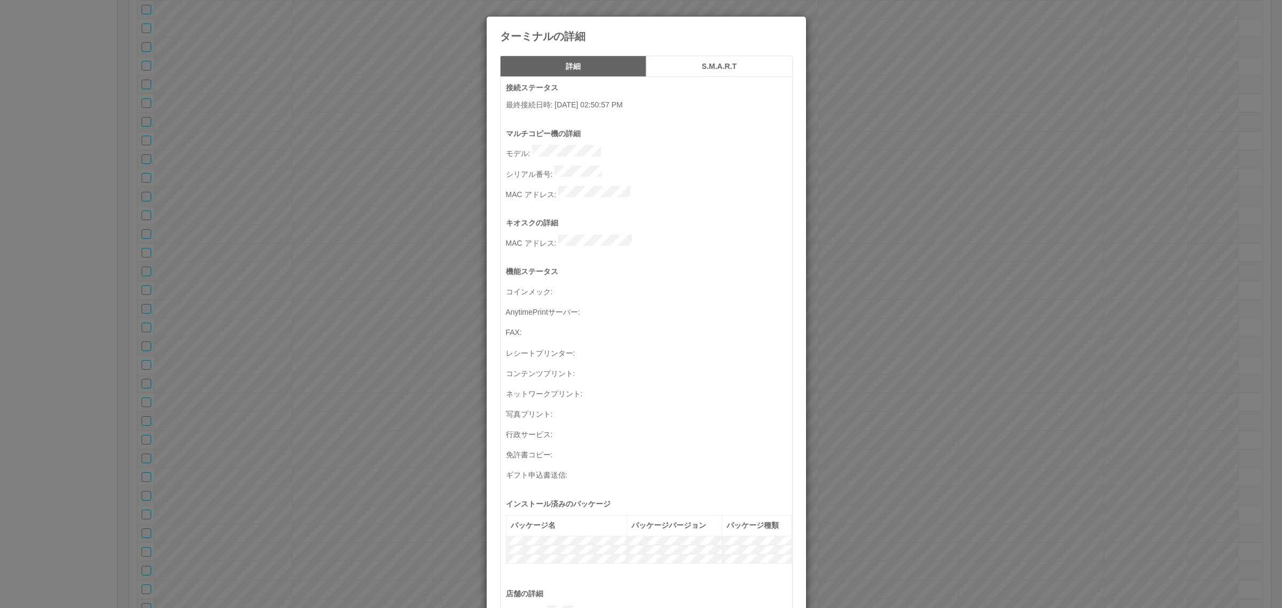
click at [910, 284] on div "ターミナルの詳細 詳細 S.M.A.R.T 接続ステータス 最終接続日時 : 10/02/2025 02:50:57 PM マルチコピー機の詳細 モデル : …" at bounding box center [641, 304] width 1282 height 608
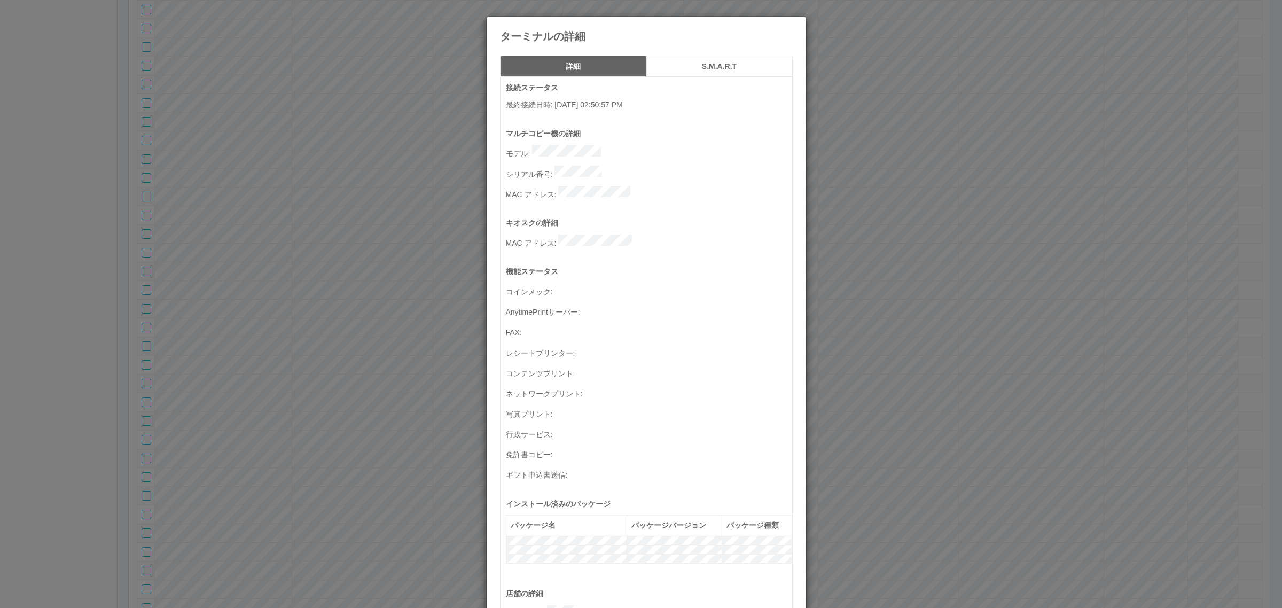
scroll to position [350, 0]
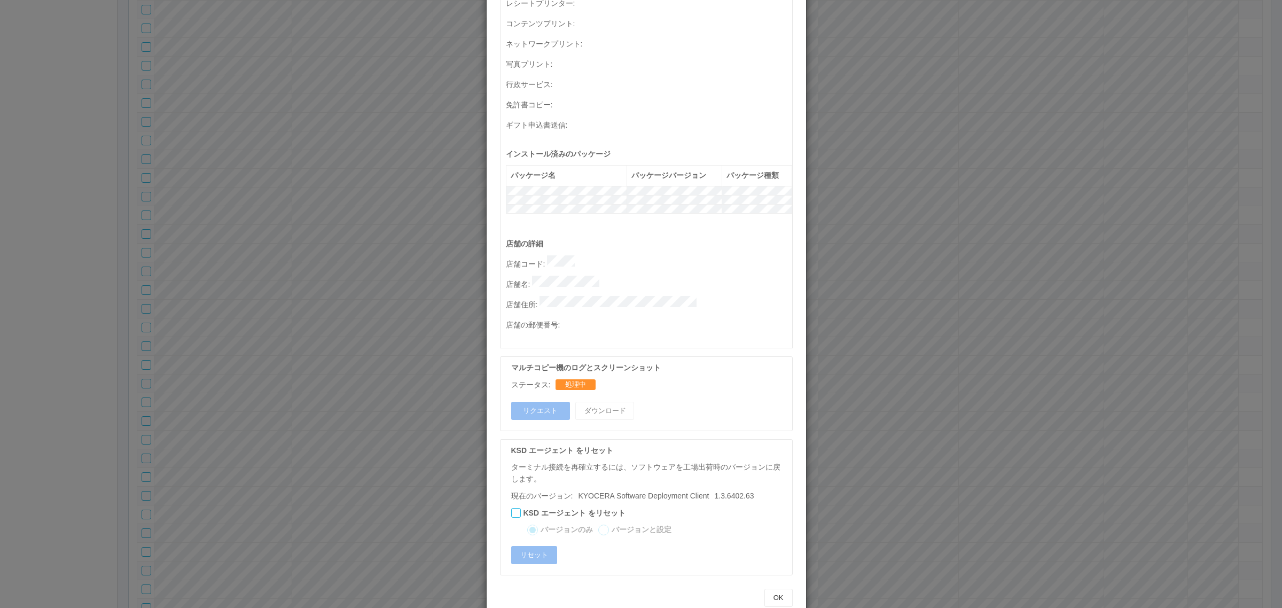
click at [379, 333] on div "ターミナルの詳細 詳細 S.M.A.R.T 接続ステータス 最終接続日時 : 10/02/2025 02:50:57 PM マルチコピー機の詳細 モデル : …" at bounding box center [641, 304] width 1282 height 608
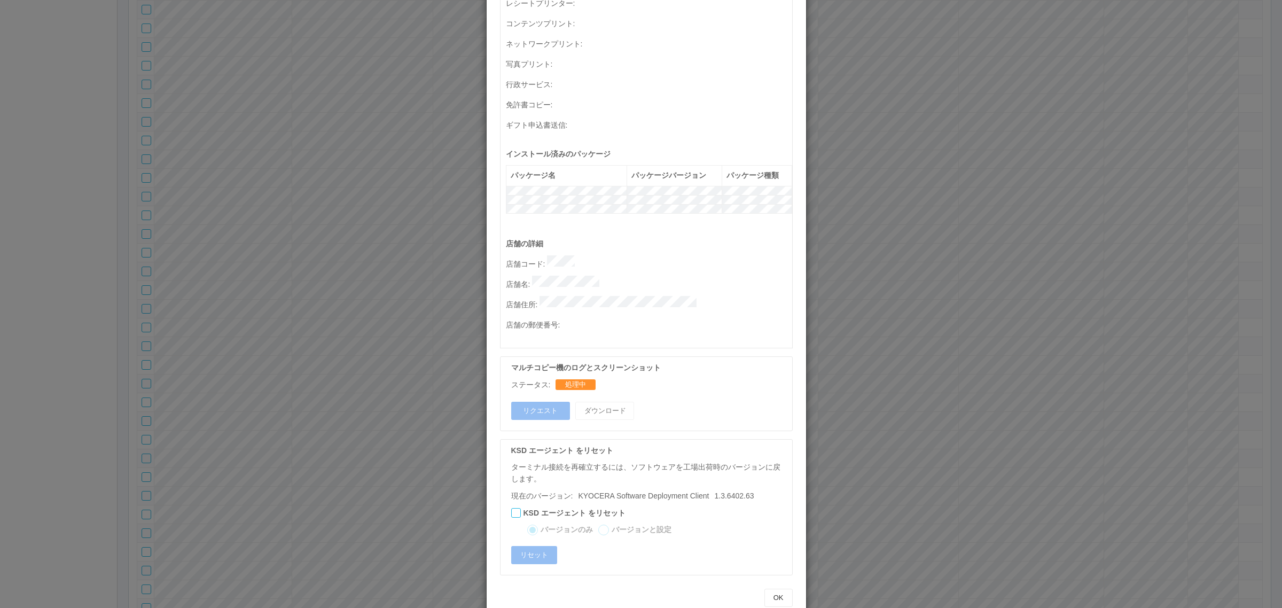
scroll to position [0, 0]
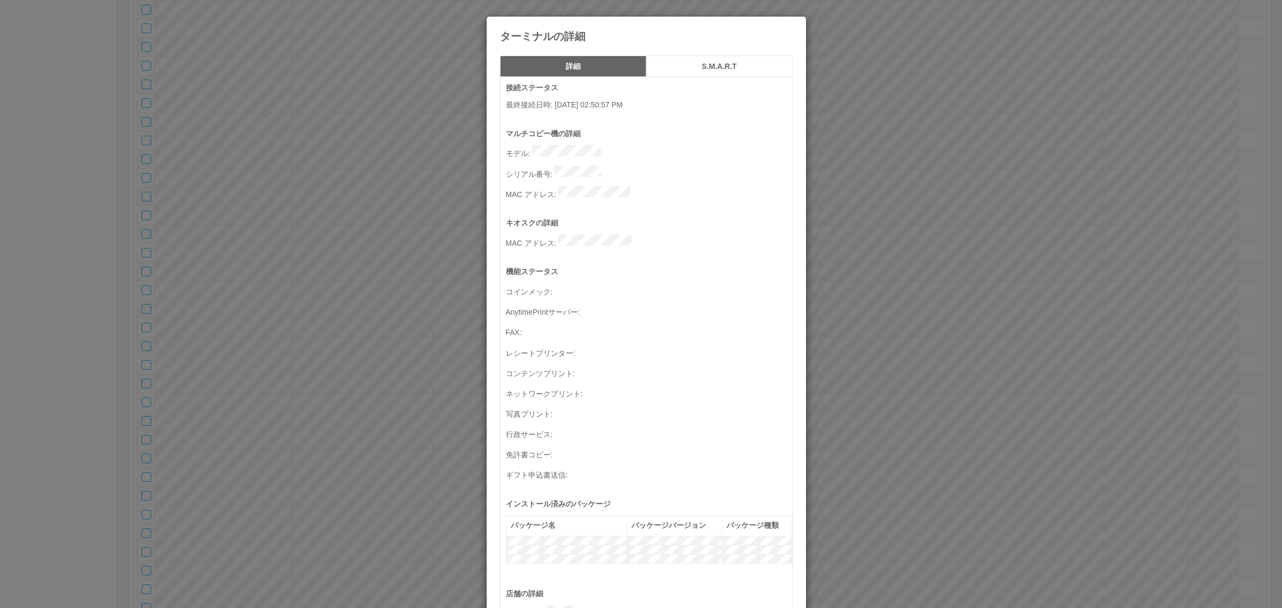
click at [793, 25] on icon at bounding box center [793, 25] width 0 height 0
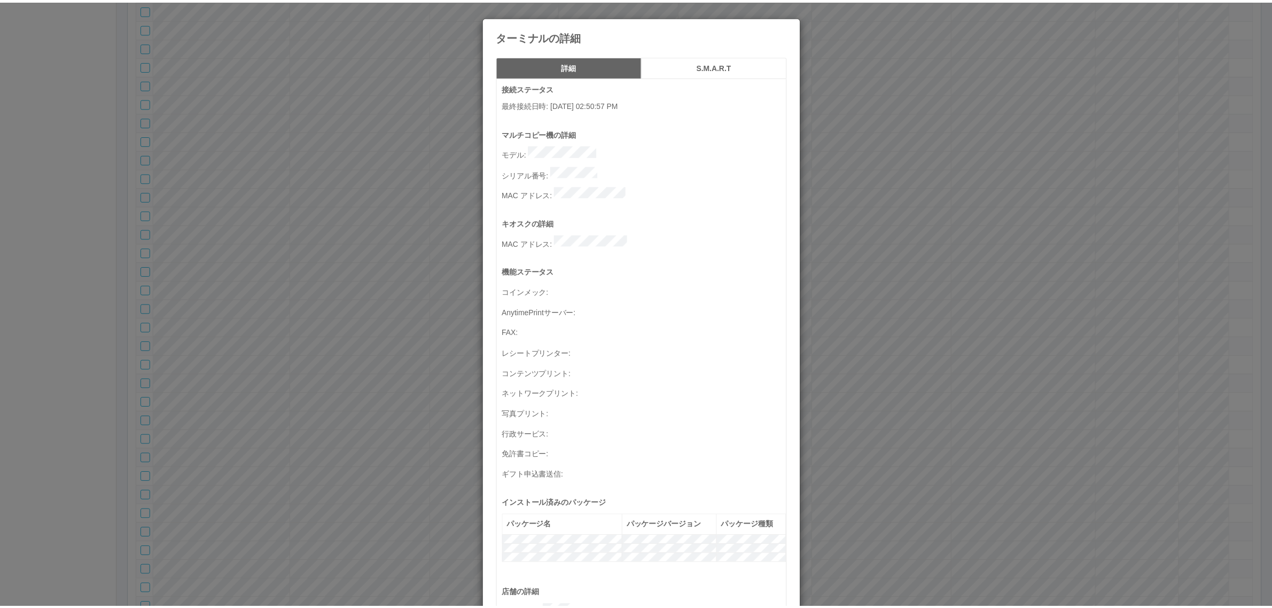
scroll to position [350, 0]
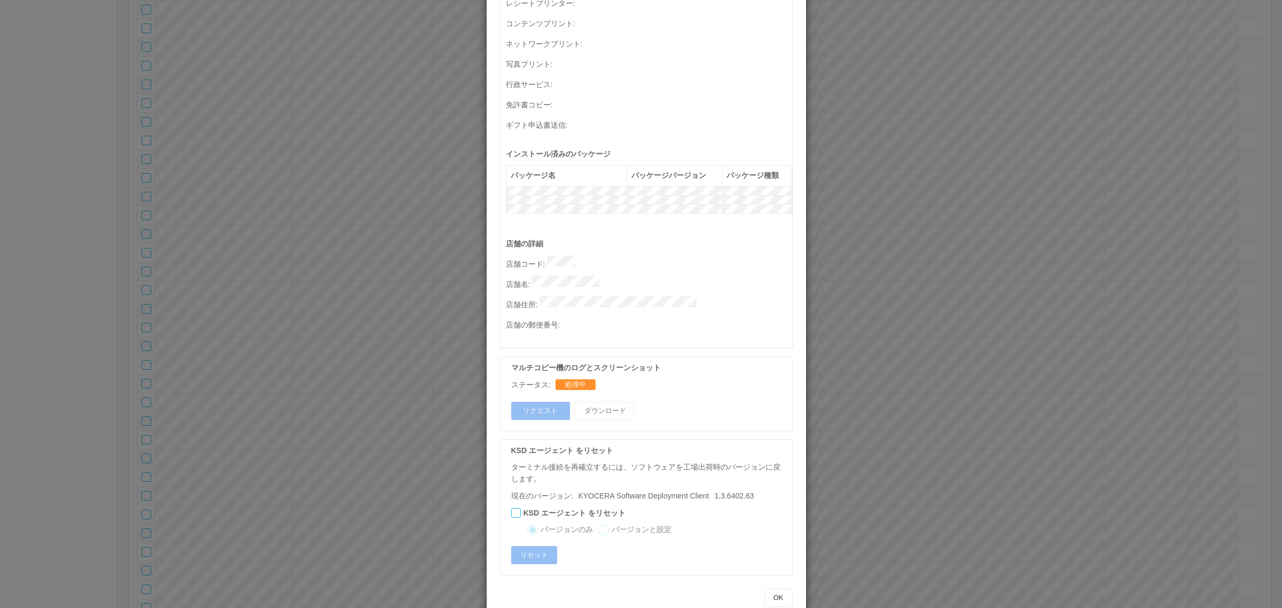
click at [932, 346] on div "ターミナルの詳細 詳細 S.M.A.R.T 接続ステータス 最終接続日時 : 10/02/2025 02:50:57 PM マルチコピー機の詳細 モデル : …" at bounding box center [641, 304] width 1282 height 608
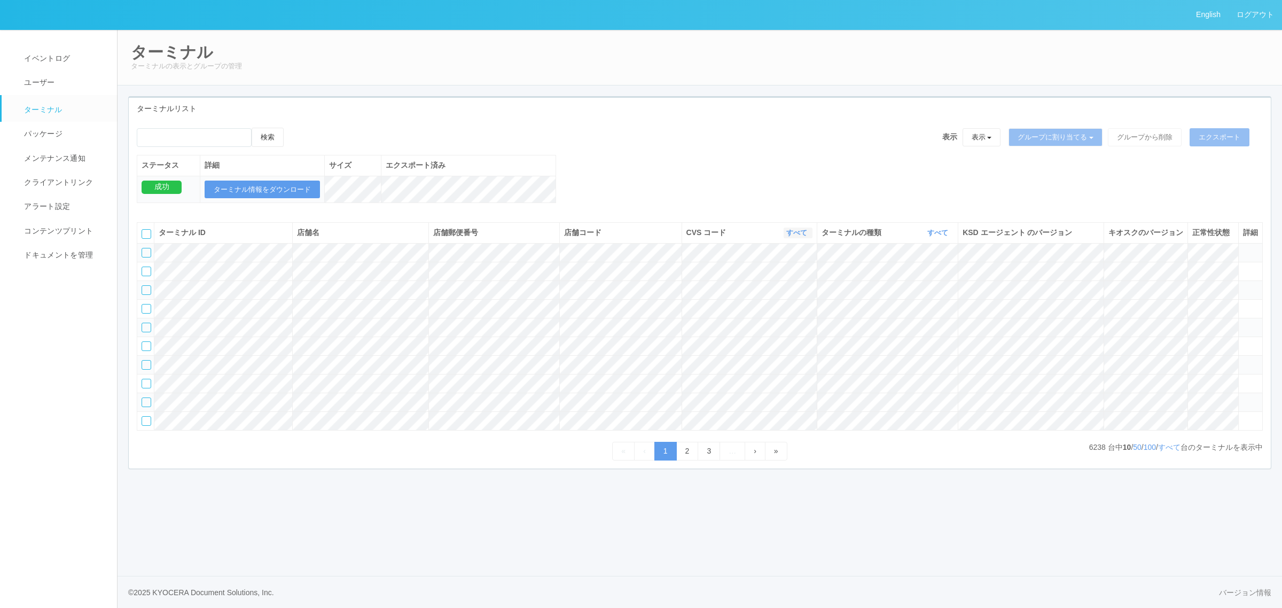
click at [807, 237] on icon "button" at bounding box center [808, 233] width 3 height 8
click at [791, 314] on link "300000" at bounding box center [770, 306] width 84 height 14
click at [1174, 451] on link "すべて" at bounding box center [1169, 447] width 22 height 9
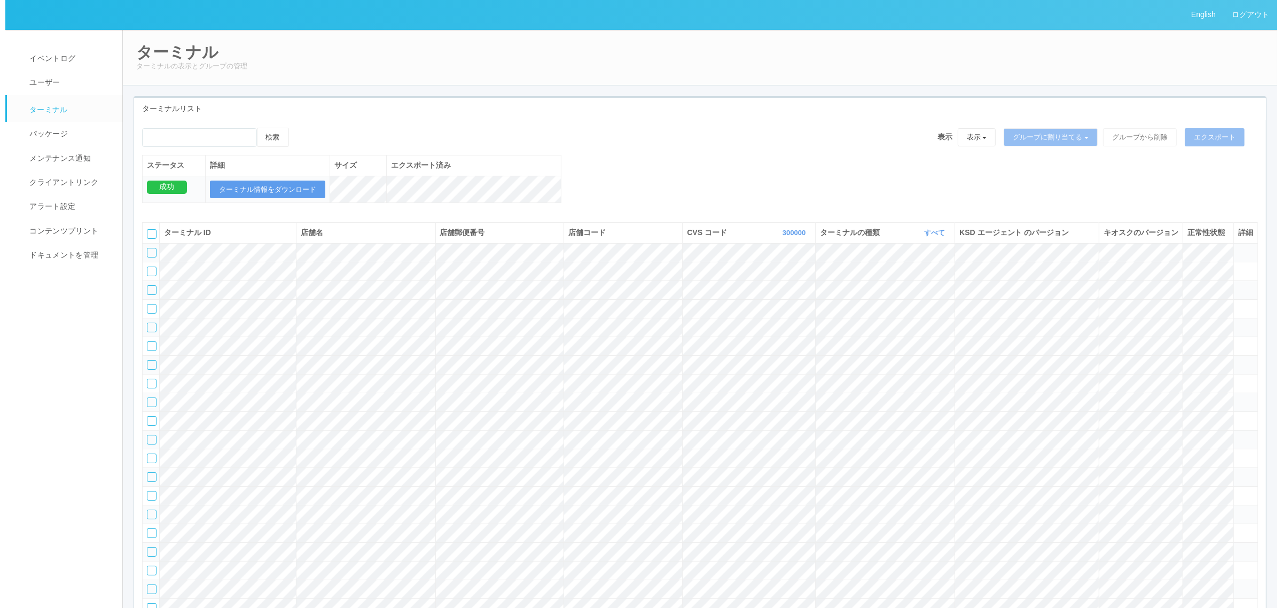
scroll to position [2712, 0]
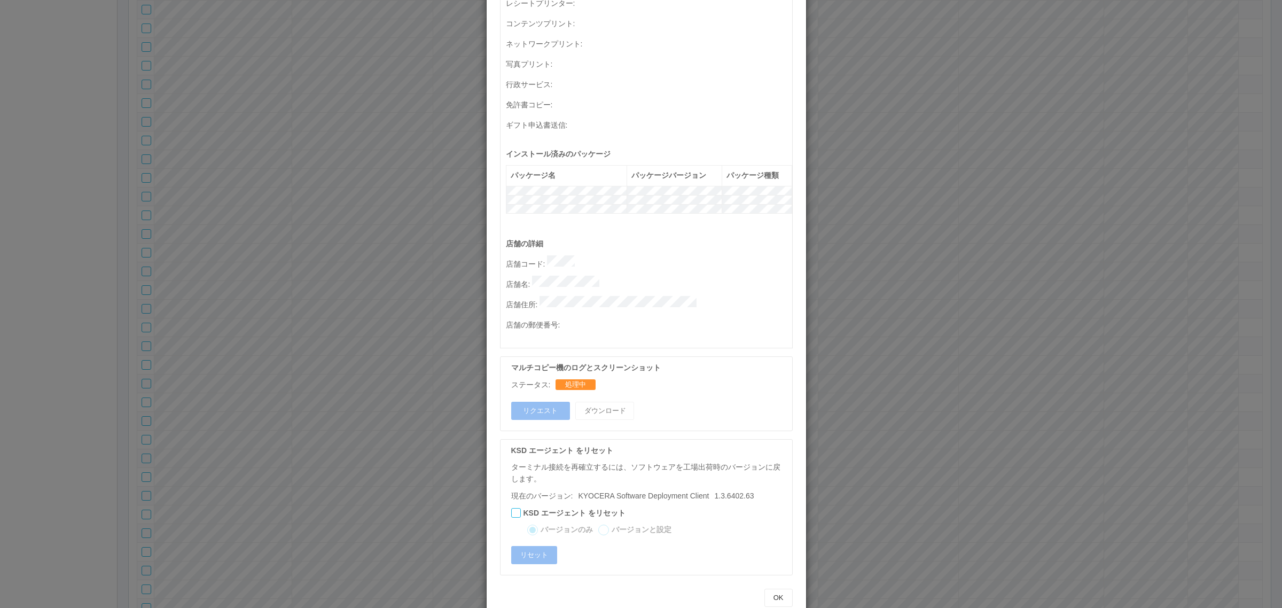
scroll to position [0, 0]
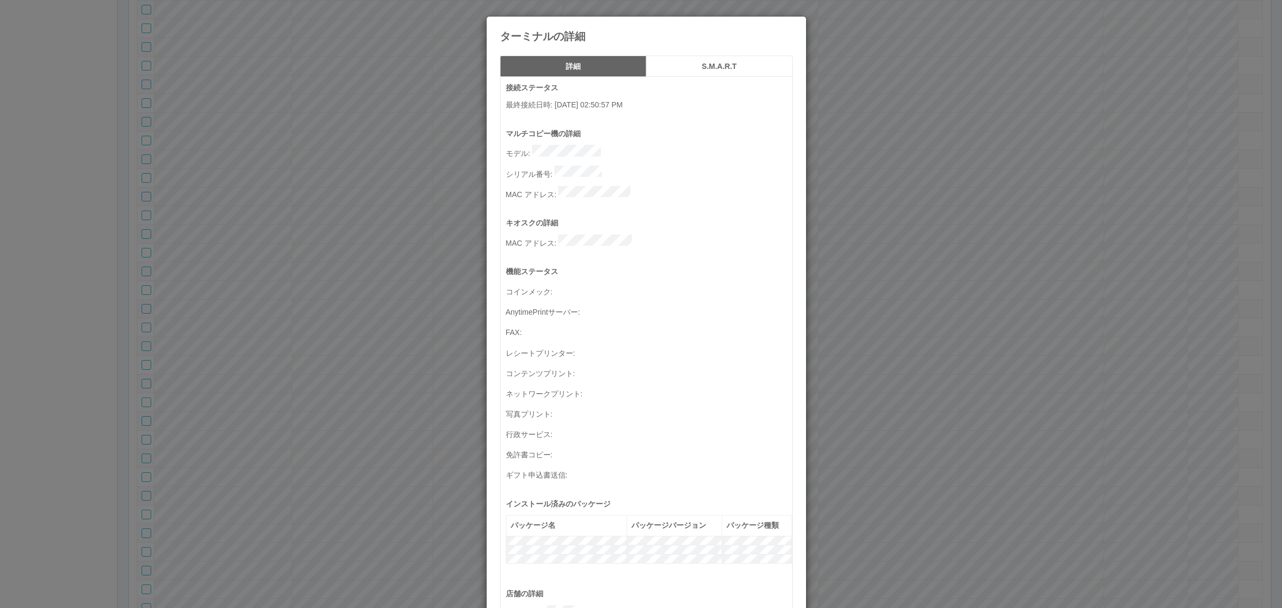
click at [861, 398] on div "ターミナルの詳細 詳細 S.M.A.R.T 接続ステータス 最終接続日時 : 10/02/2025 02:50:57 PM マルチコピー機の詳細 モデル : …" at bounding box center [641, 304] width 1282 height 608
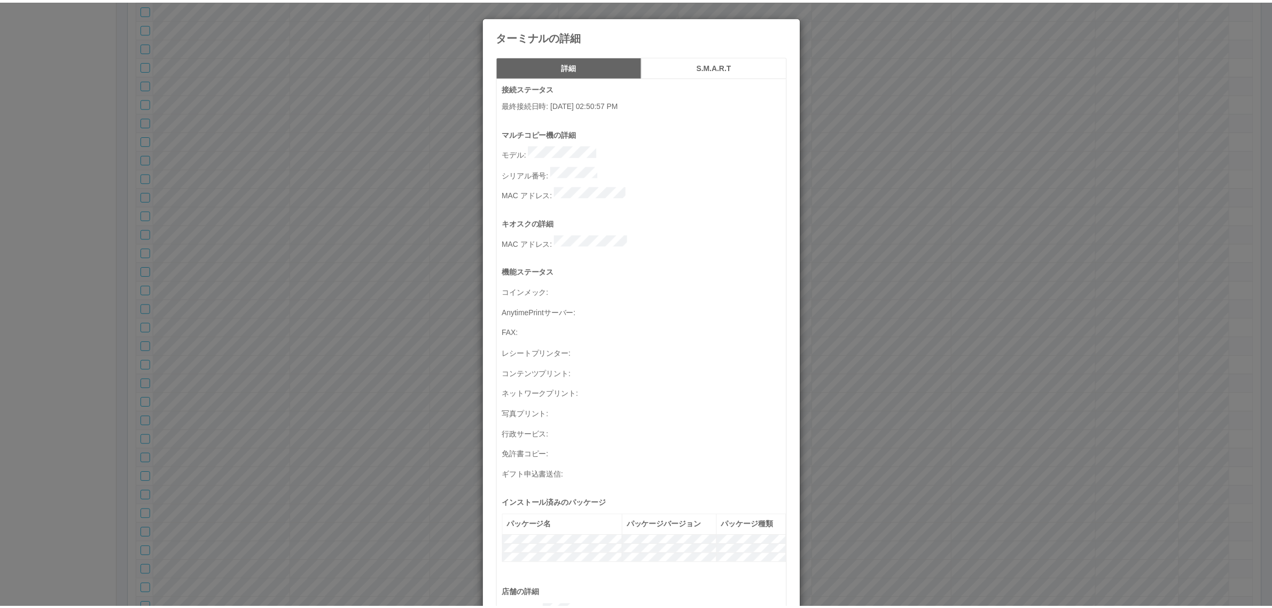
scroll to position [350, 0]
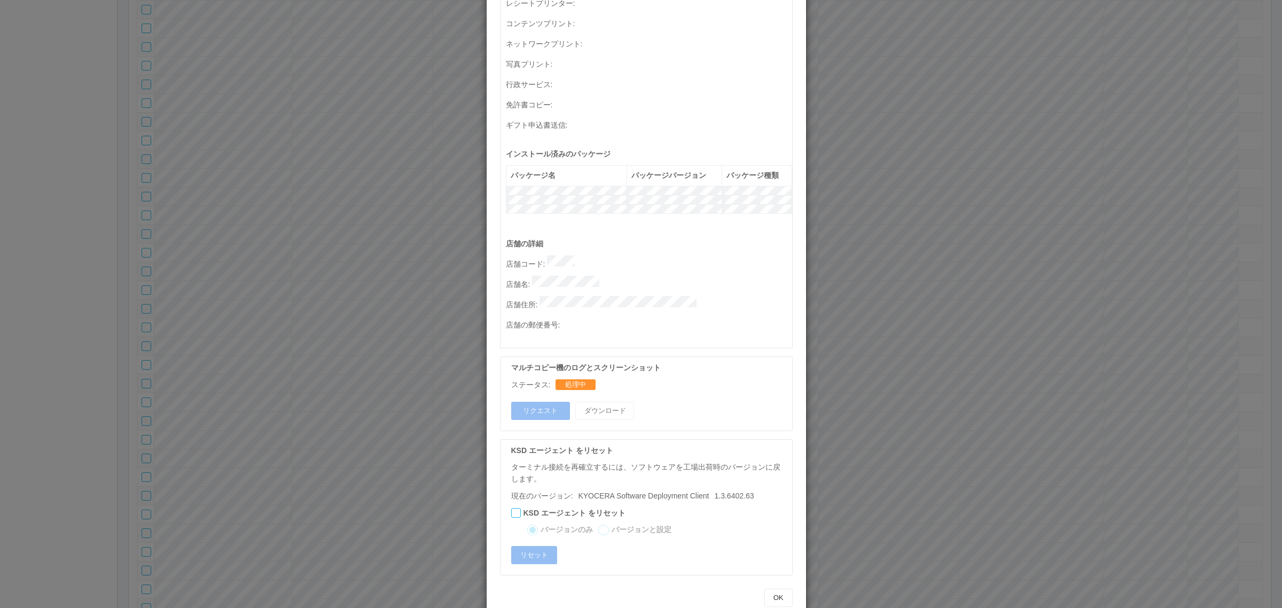
click at [964, 409] on div "ターミナルの詳細 詳細 S.M.A.R.T 接続ステータス 最終接続日時 : 10/02/2025 02:50:57 PM マルチコピー機の詳細 モデル : …" at bounding box center [641, 304] width 1282 height 608
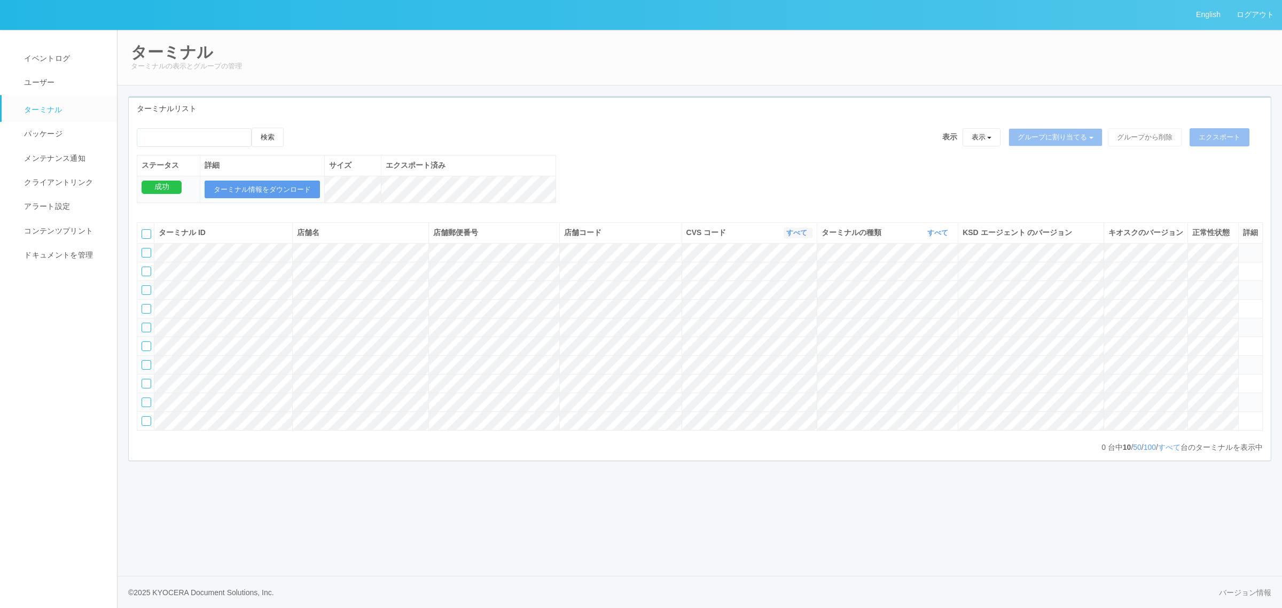
click at [787, 237] on link "すべて" at bounding box center [799, 233] width 24 height 8
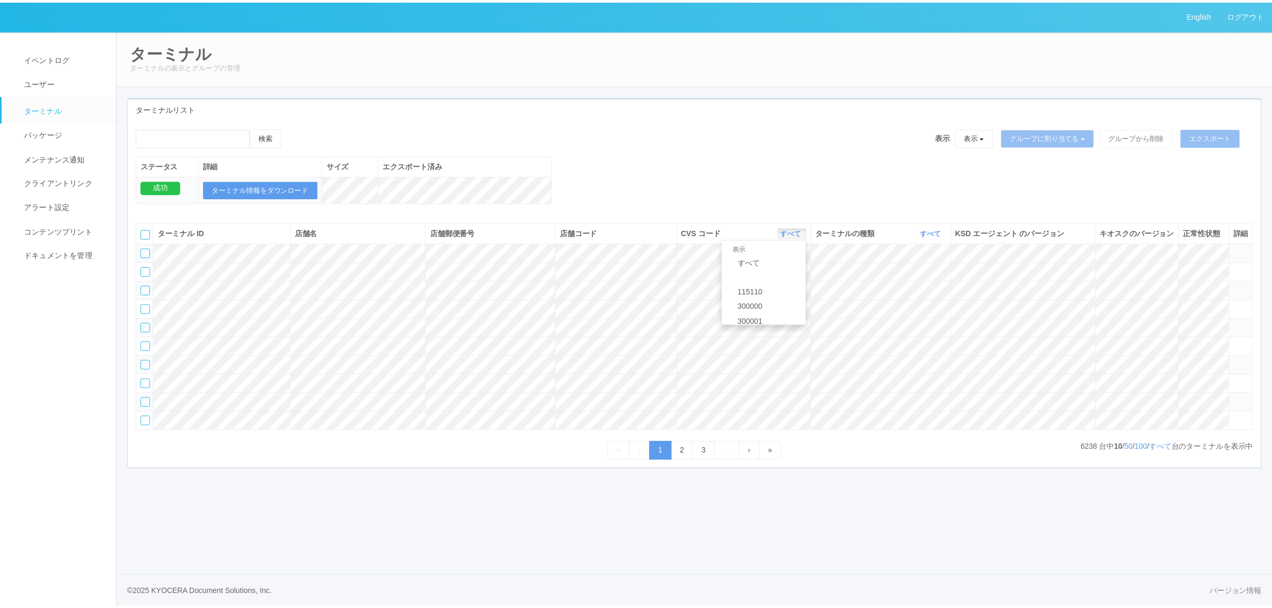
scroll to position [19, 0]
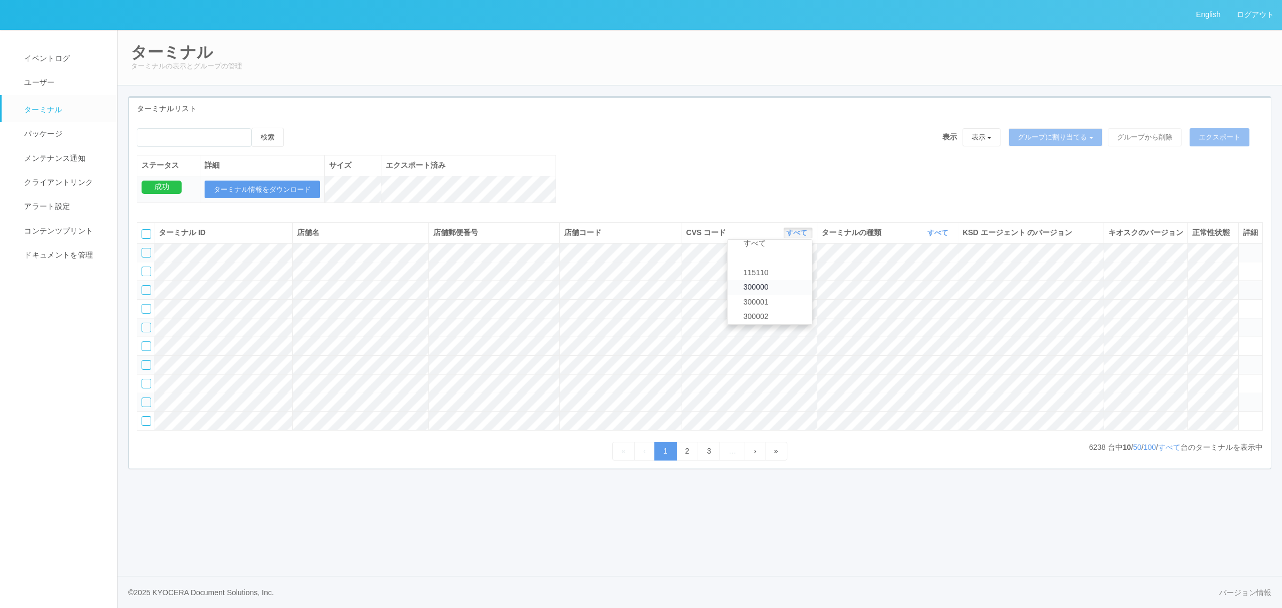
click at [784, 294] on link "300000" at bounding box center [770, 287] width 84 height 14
click at [935, 237] on link "すべて" at bounding box center [940, 233] width 24 height 8
click at [925, 285] on link "キオスク" at bounding box center [911, 277] width 84 height 14
click at [1174, 451] on link "すべて" at bounding box center [1169, 447] width 22 height 9
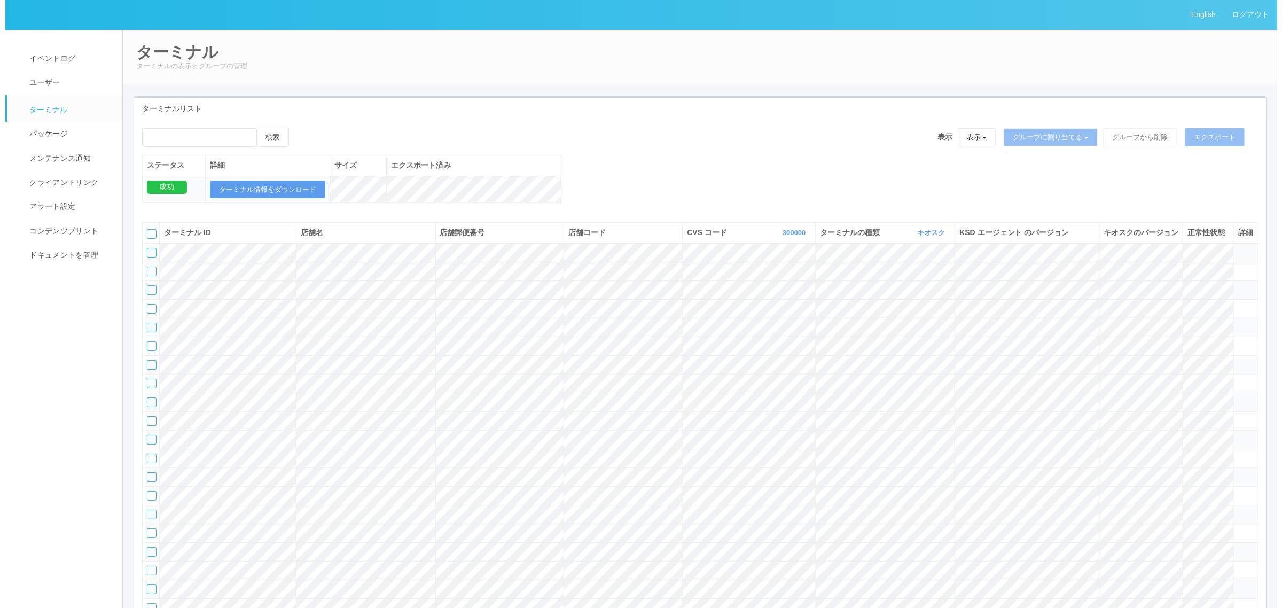
scroll to position [1325, 0]
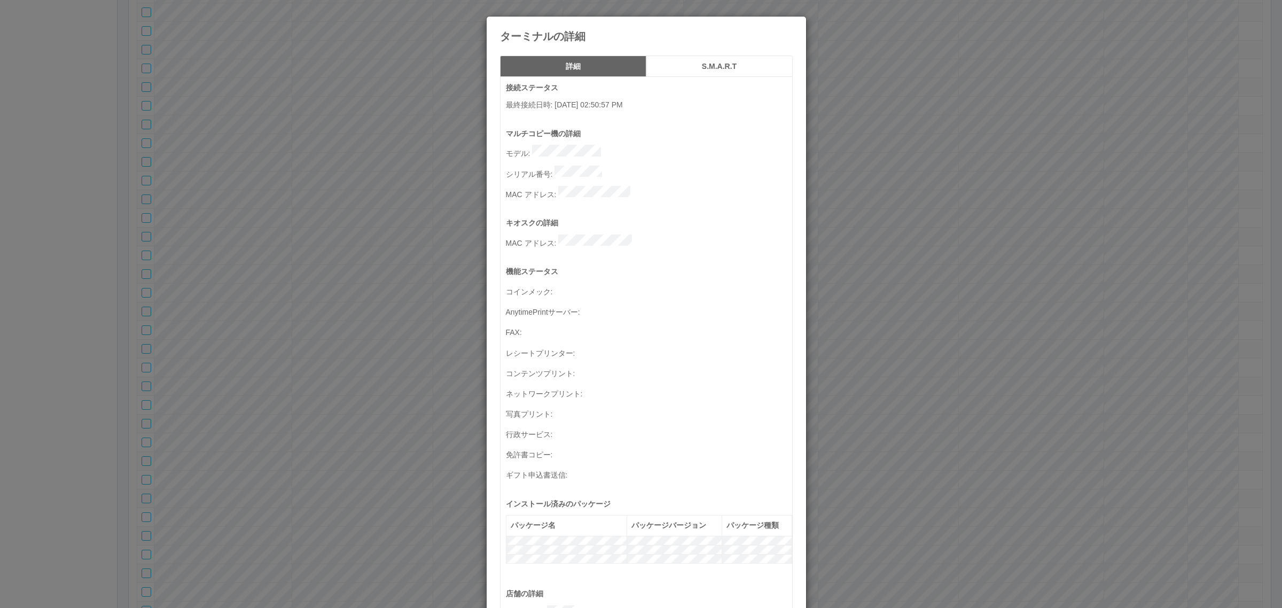
scroll to position [350, 0]
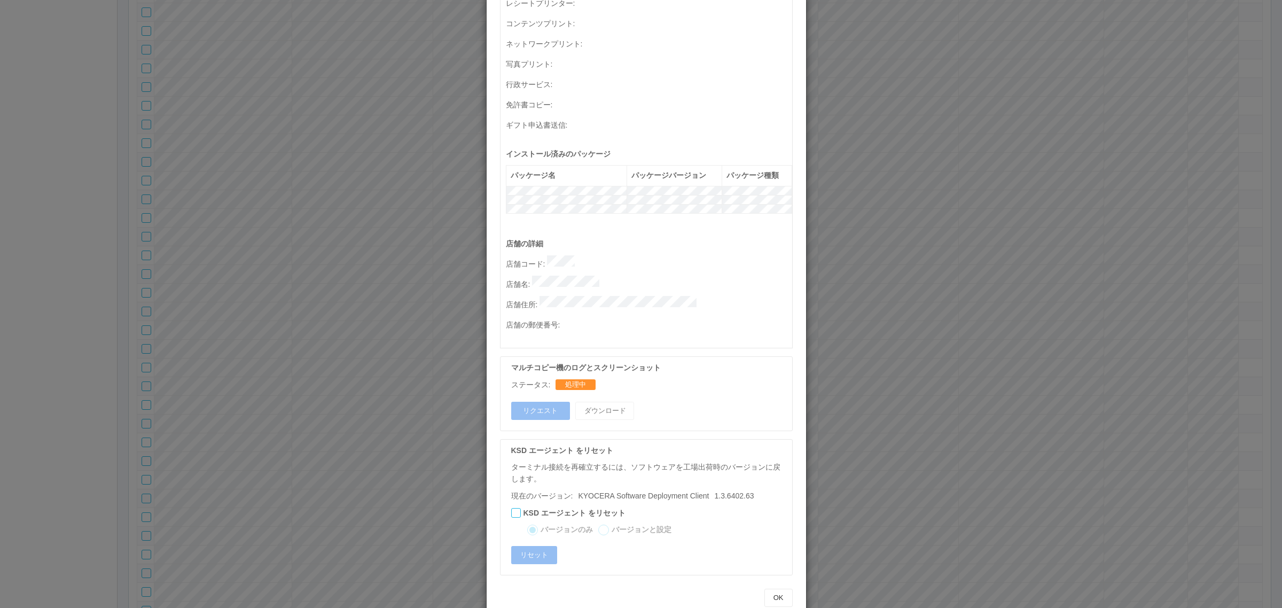
click at [570, 379] on div "ステータス: 処理中" at bounding box center [649, 384] width 276 height 11
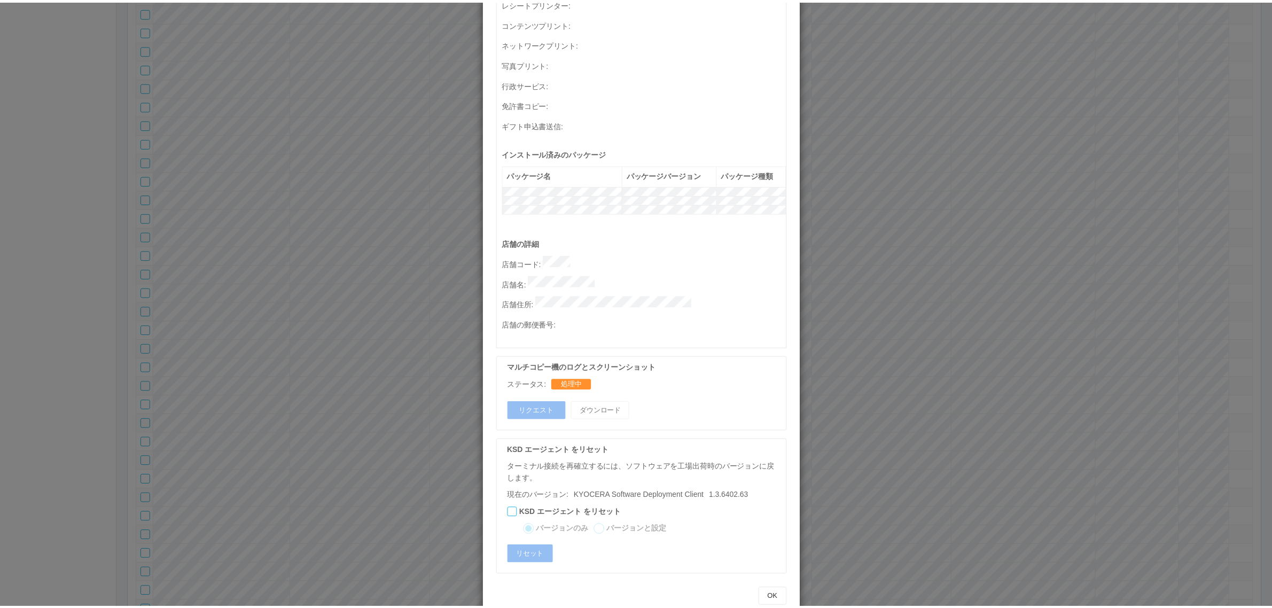
scroll to position [0, 0]
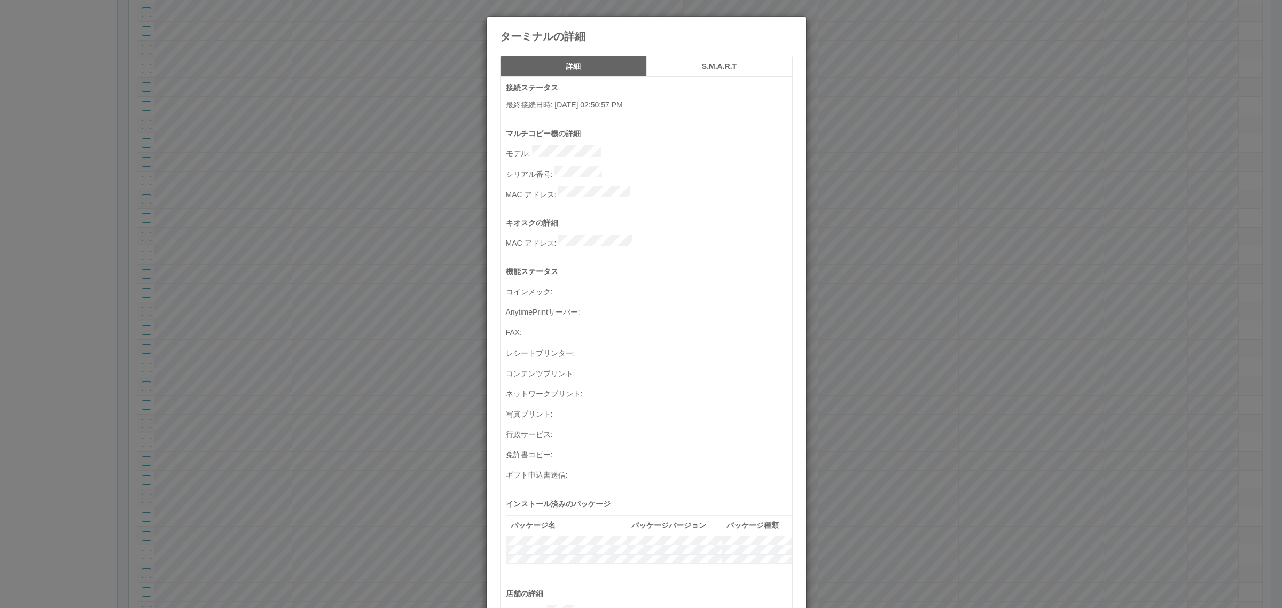
click at [301, 338] on div "ターミナルの詳細 詳細 S.M.A.R.T 接続ステータス 最終接続日時 : 10/02/2025 02:50:57 PM マルチコピー機の詳細 モデル : …" at bounding box center [641, 304] width 1282 height 608
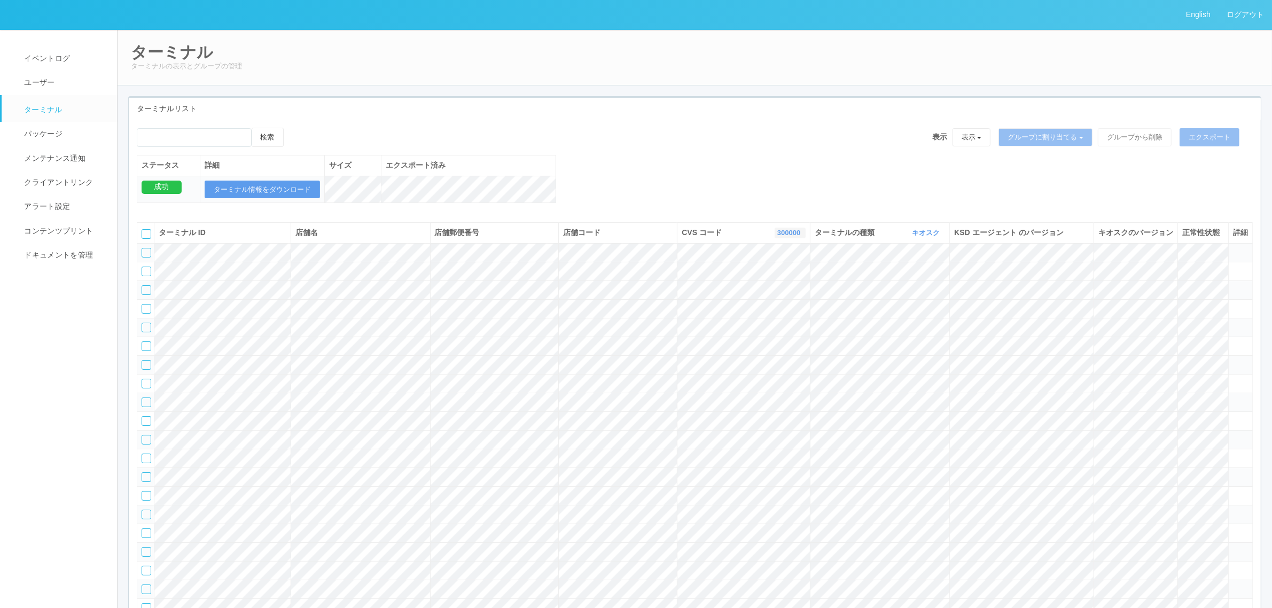
click at [787, 237] on link "300000" at bounding box center [790, 233] width 26 height 8
click at [781, 280] on link "115110" at bounding box center [763, 273] width 84 height 14
